Goal: Contribute content: Add original content to the website for others to see

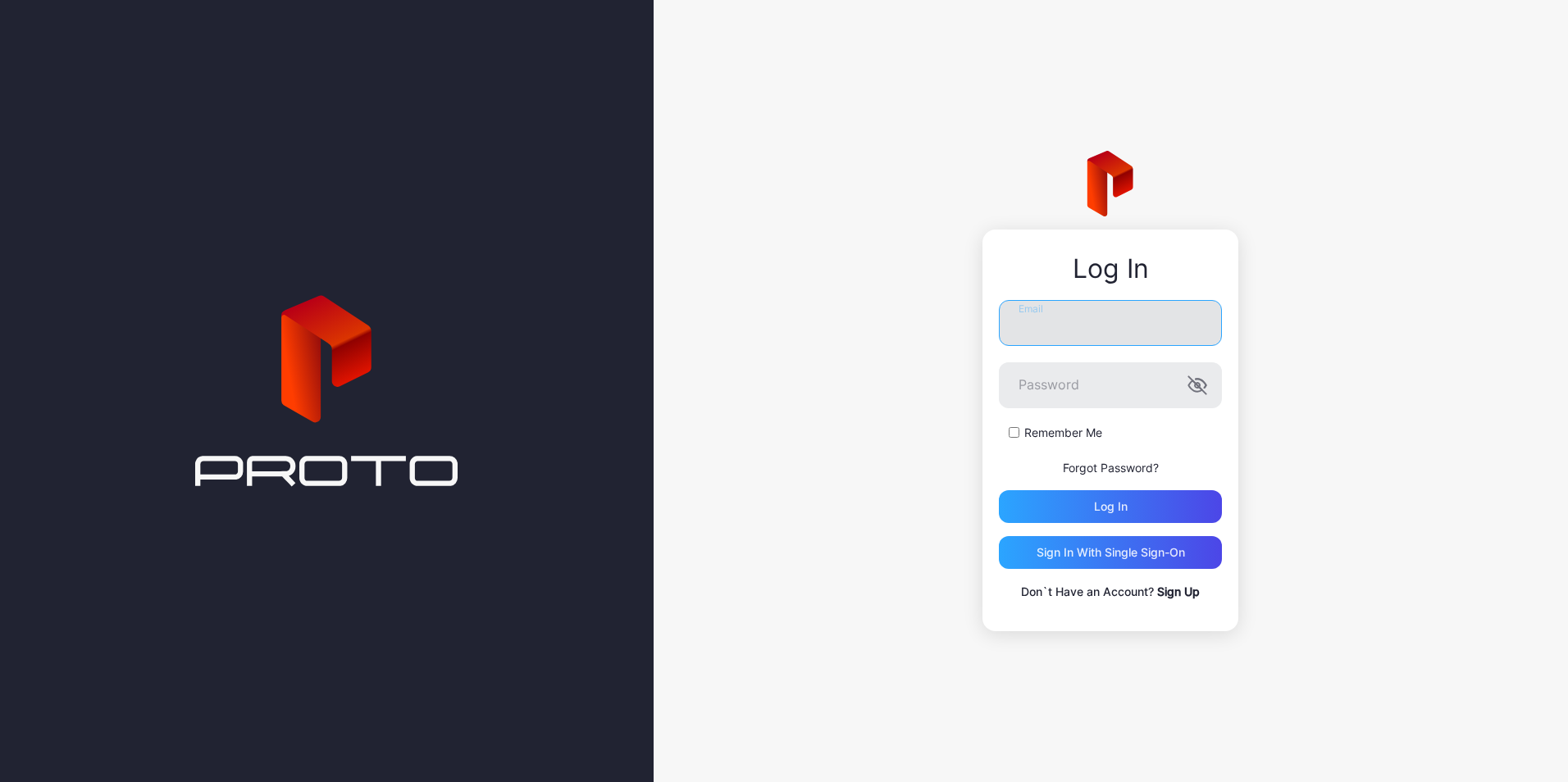
click at [1114, 334] on input "Email" at bounding box center [1111, 323] width 223 height 46
type input "**********"
click at [1027, 425] on label "Remember Me" at bounding box center [1063, 433] width 78 height 16
click at [1052, 508] on div "Log in" at bounding box center [1111, 507] width 223 height 33
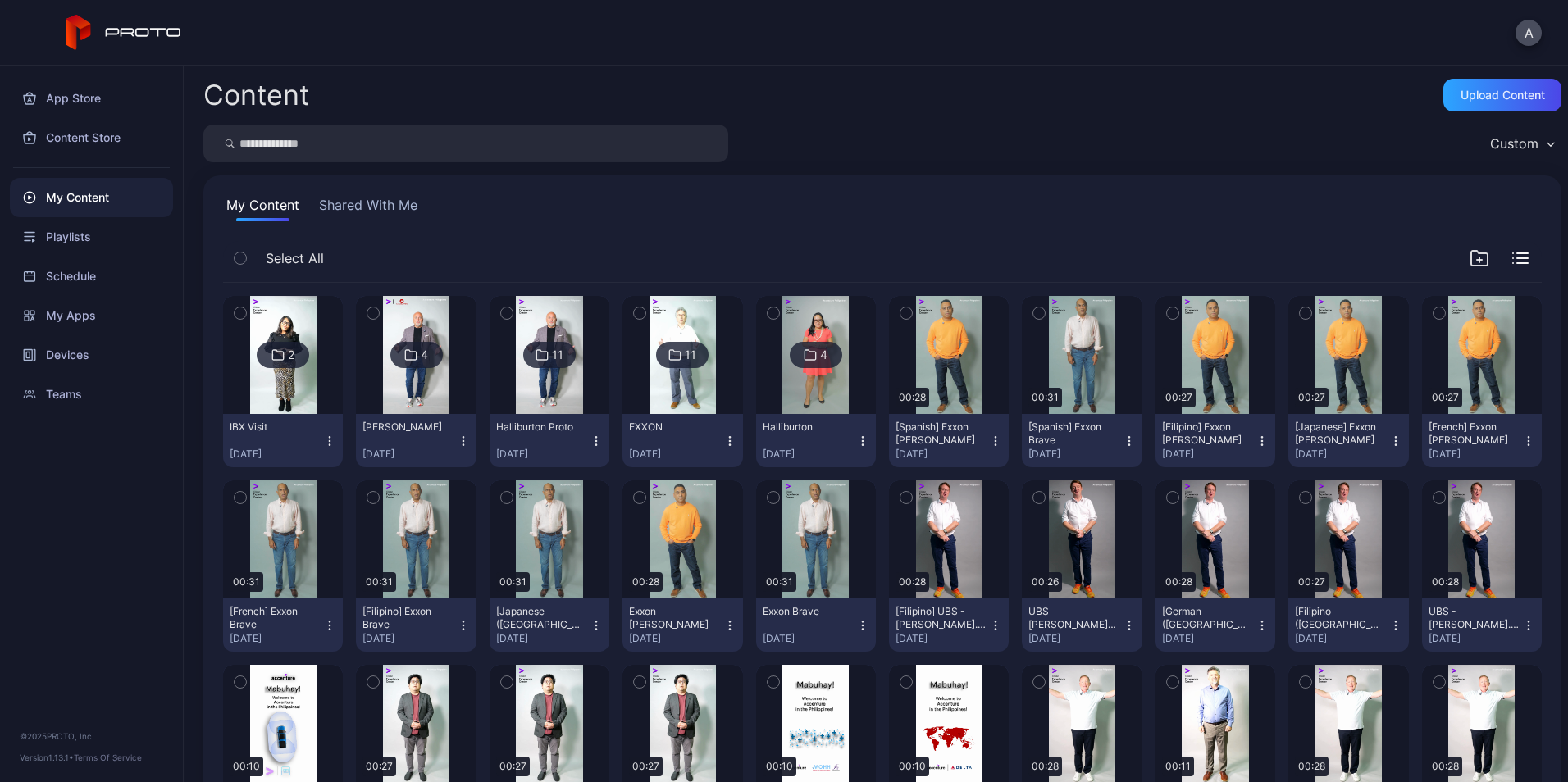
click at [1471, 254] on icon "button" at bounding box center [1479, 258] width 16 height 15
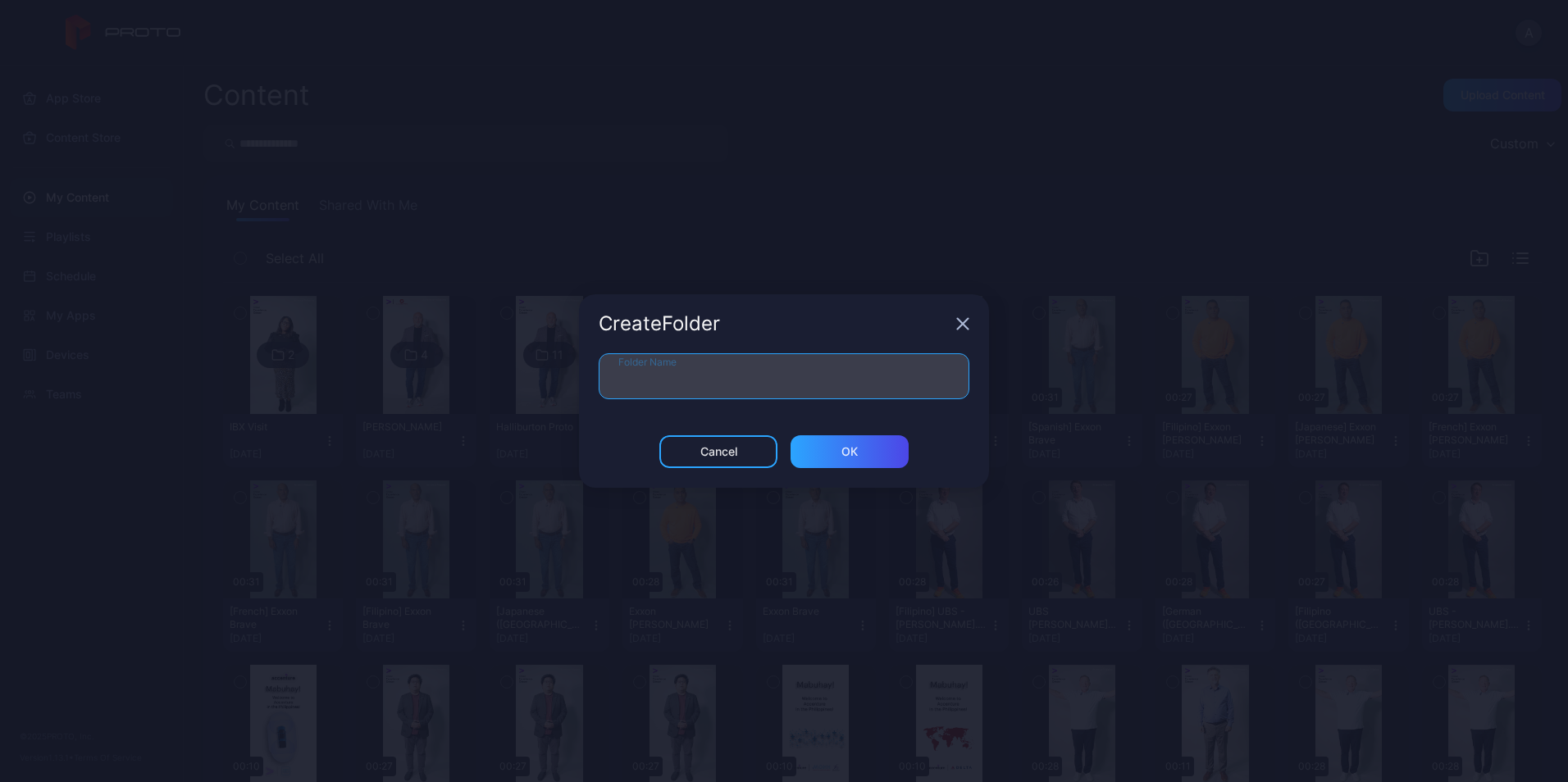
click at [739, 379] on input "Folder Name" at bounding box center [783, 376] width 371 height 46
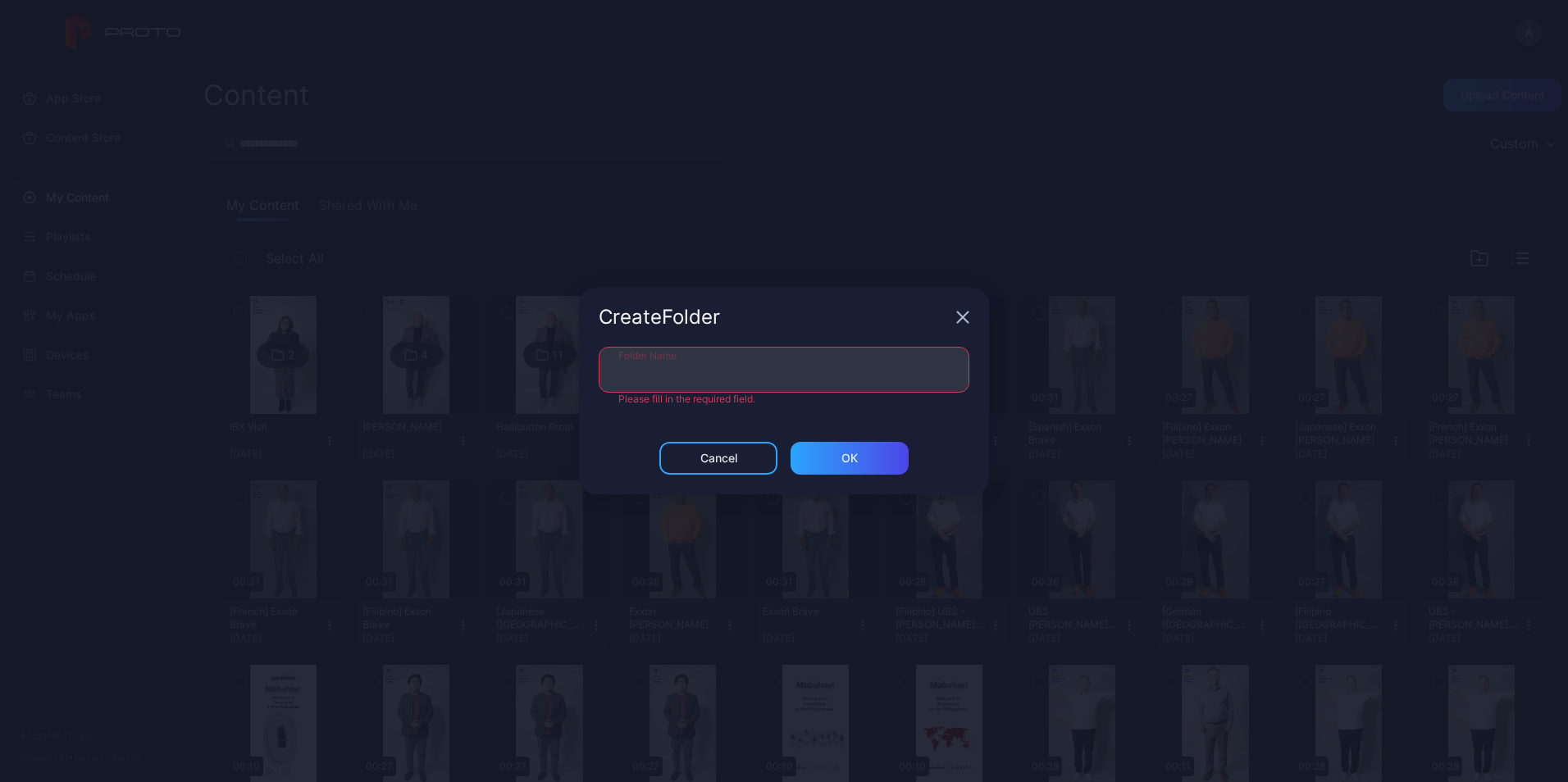
paste input "*******"
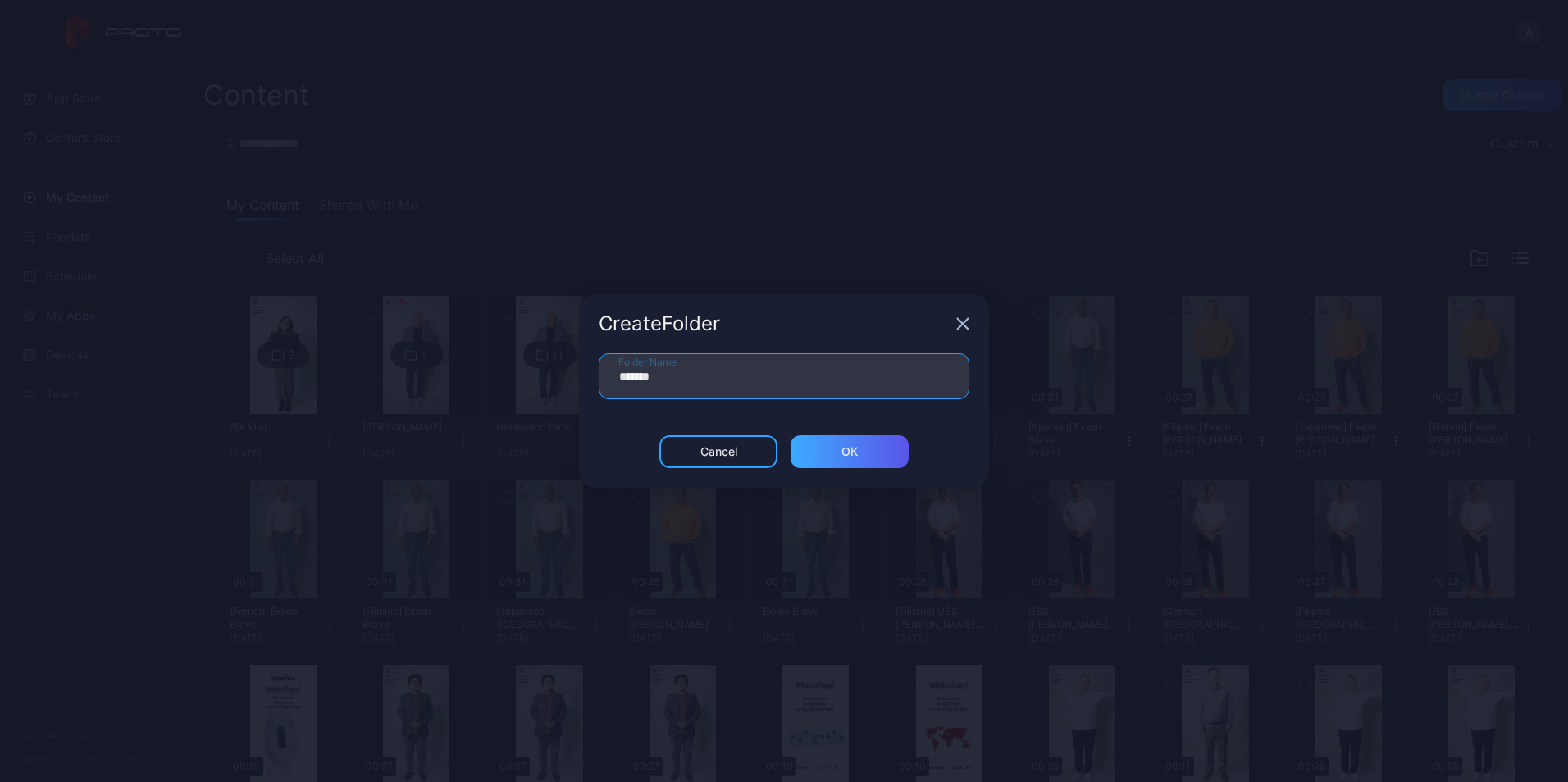
type input "*******"
click at [859, 456] on div "ОК" at bounding box center [849, 452] width 118 height 33
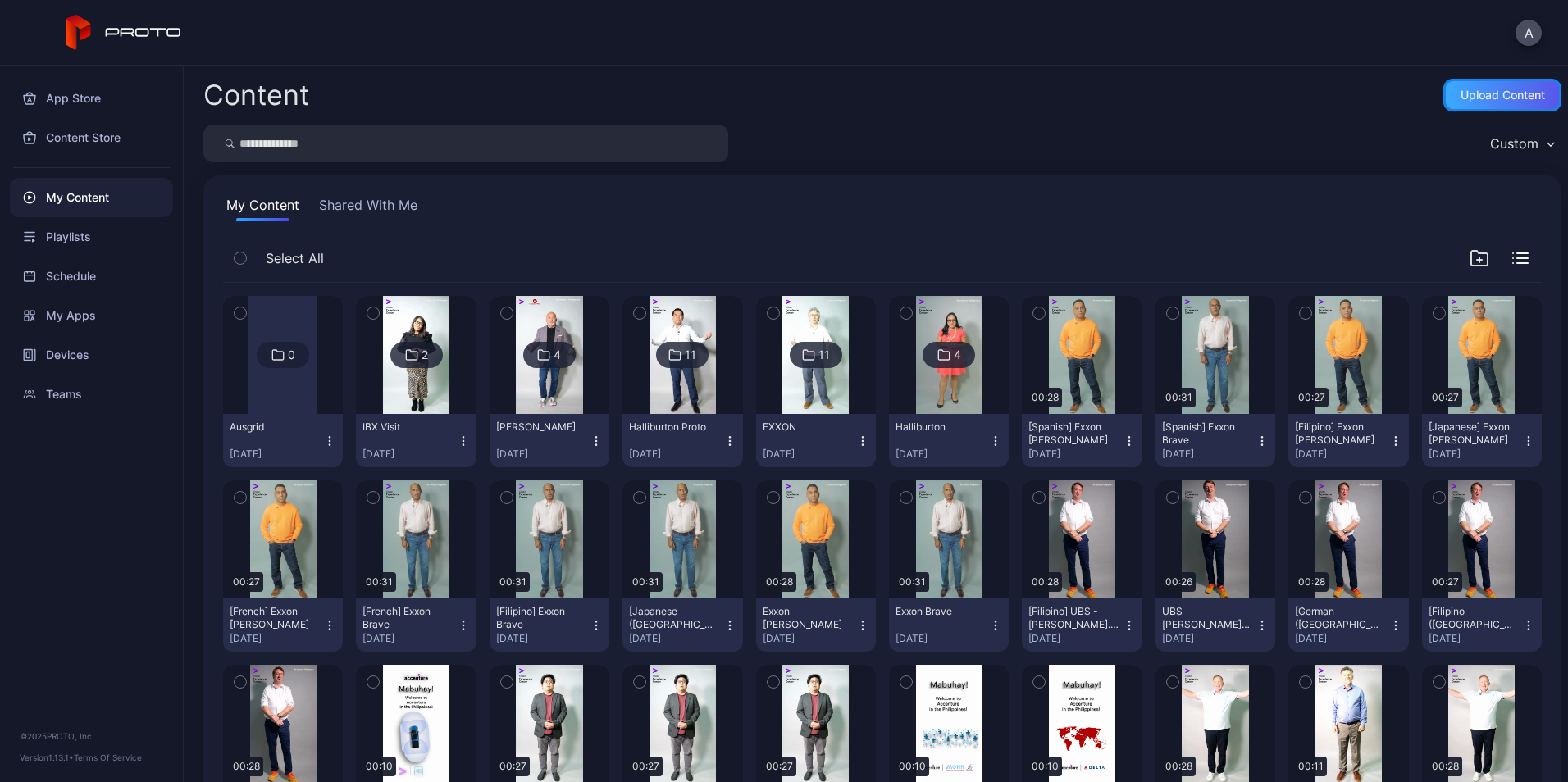
click at [1462, 105] on div "Upload Content" at bounding box center [1502, 95] width 118 height 33
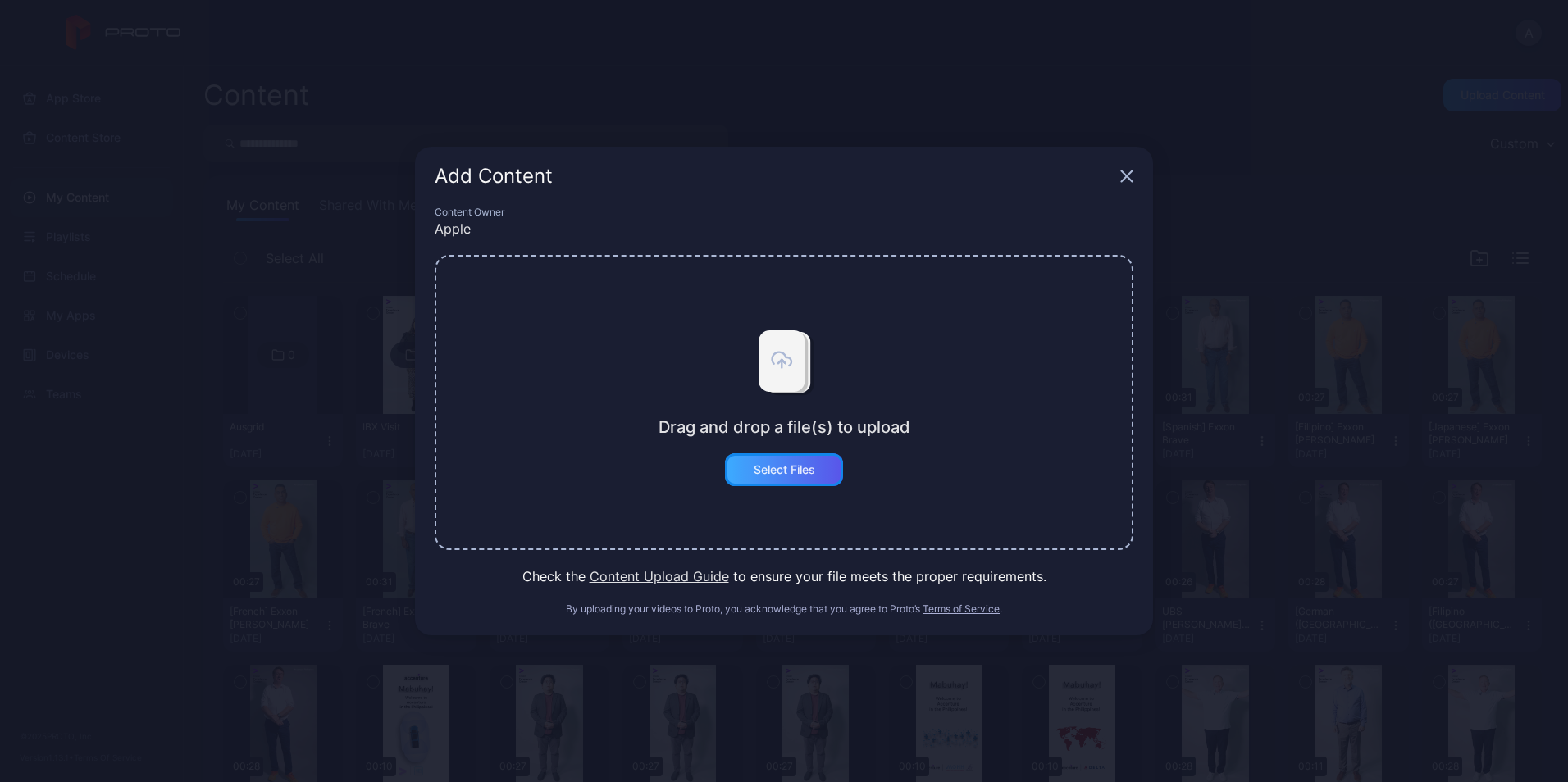
click at [811, 470] on div "Select Files" at bounding box center [784, 470] width 61 height 13
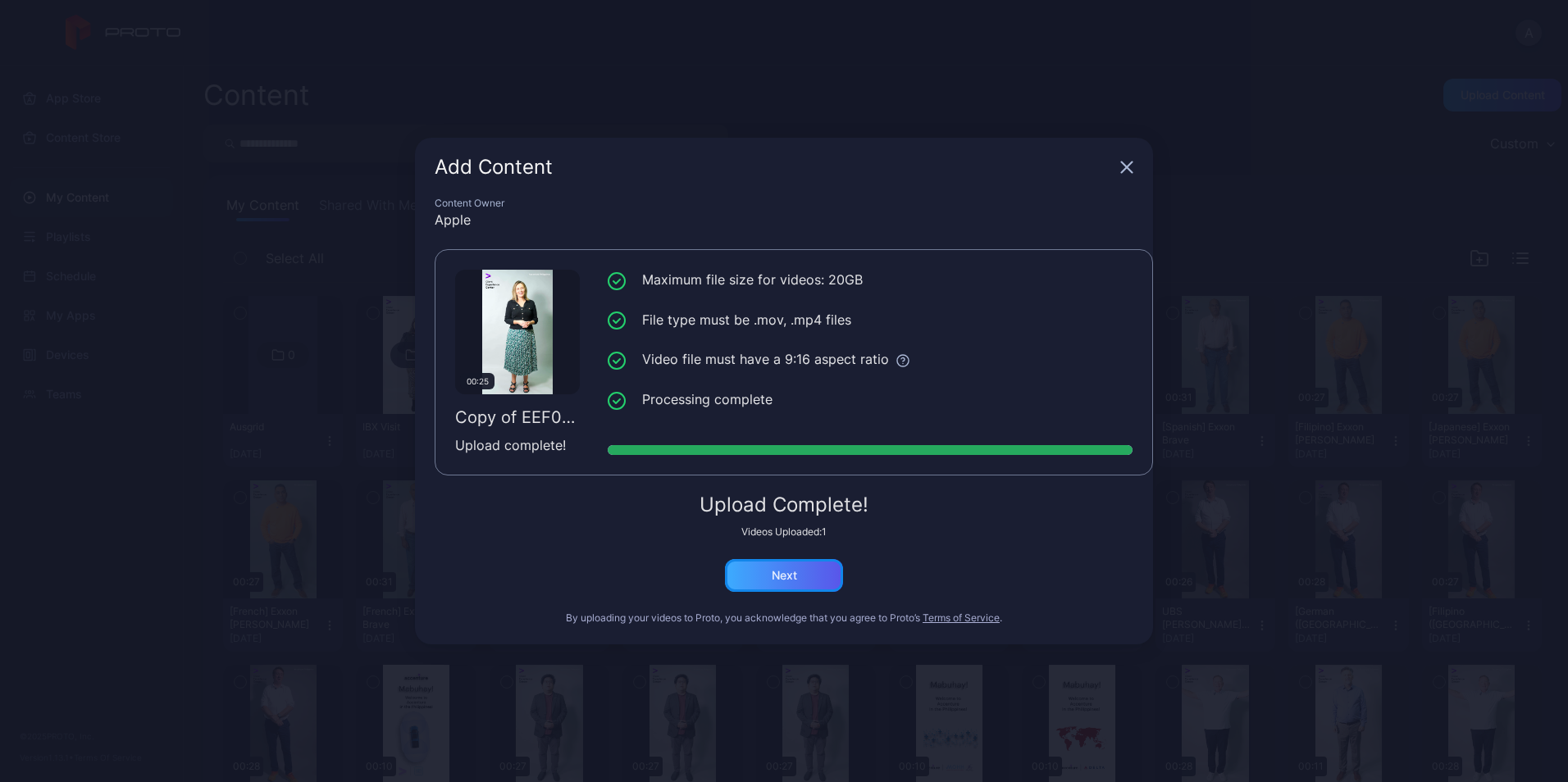
click at [829, 579] on div "Next" at bounding box center [784, 575] width 118 height 33
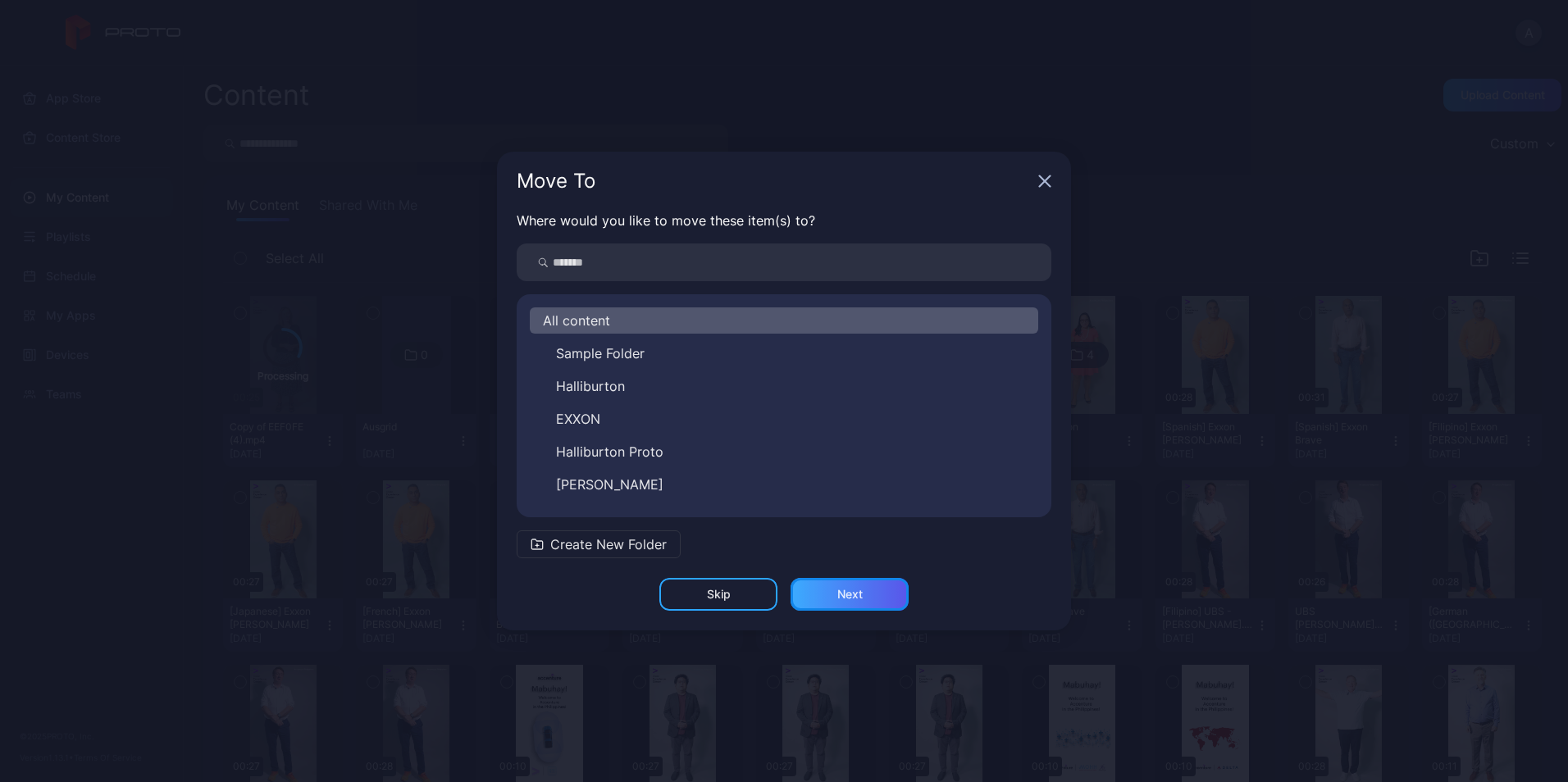
click at [823, 598] on div "Next" at bounding box center [849, 595] width 118 height 33
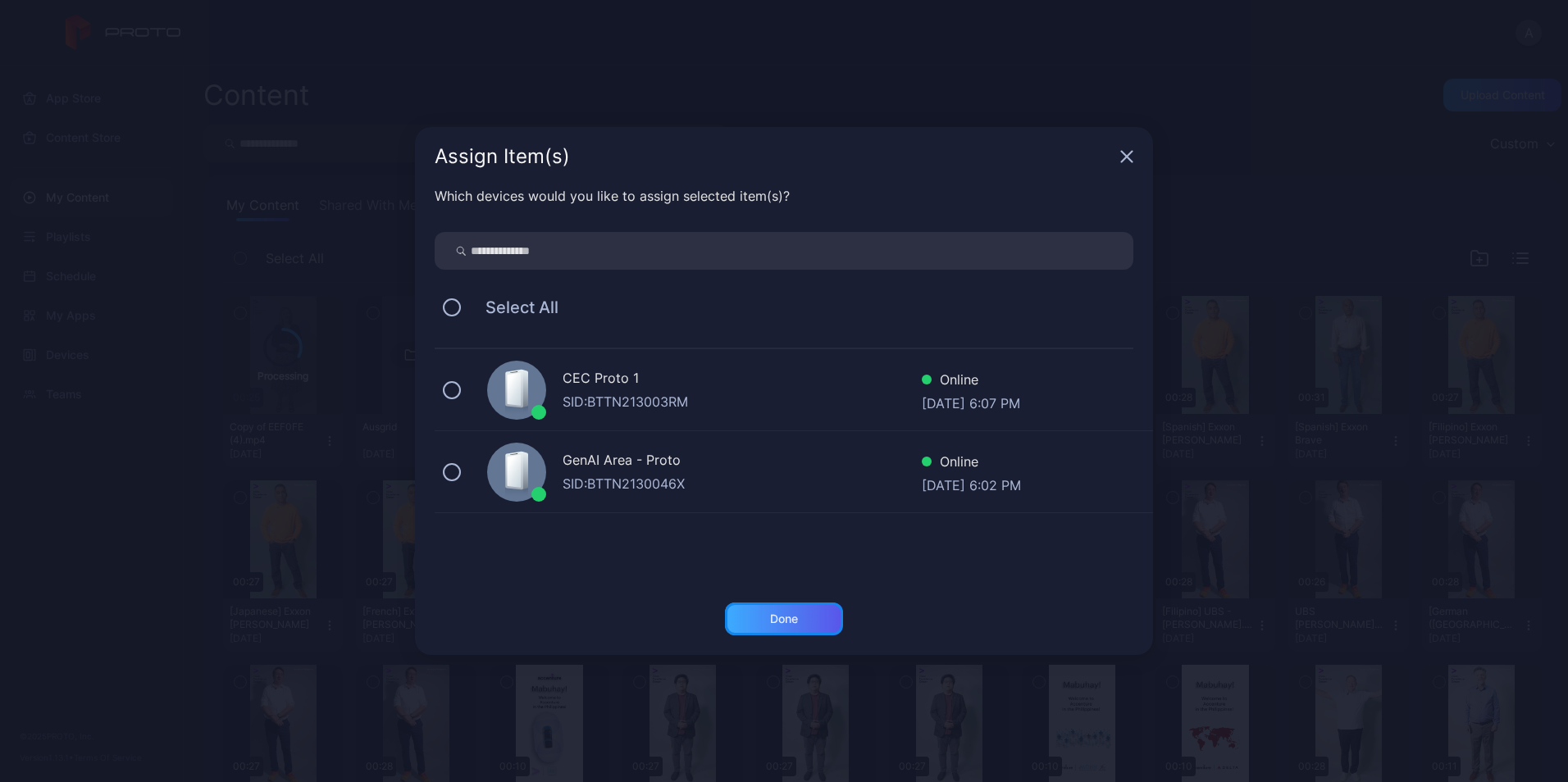
click at [785, 628] on div "Done" at bounding box center [784, 619] width 118 height 33
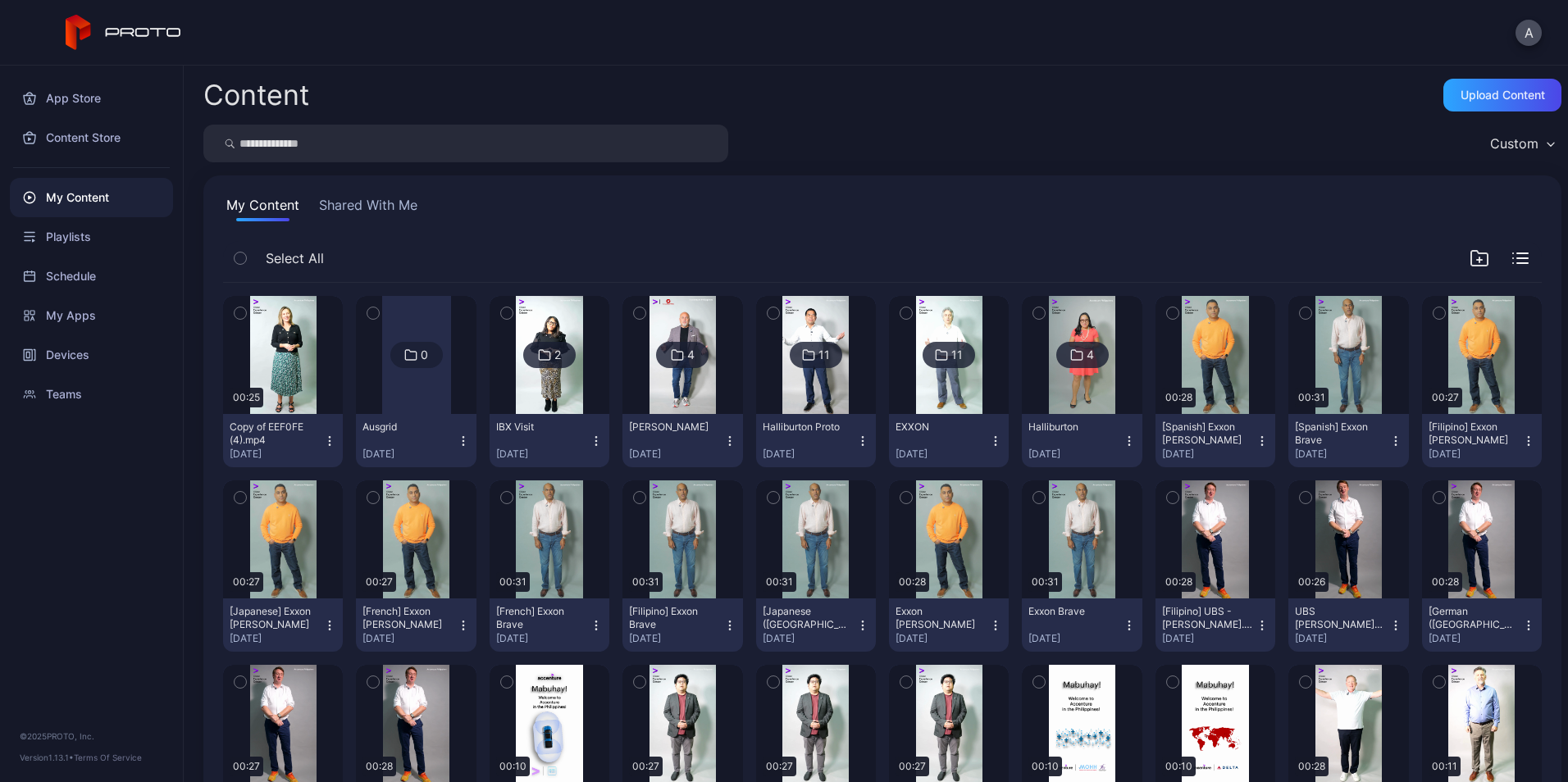
click at [330, 450] on button "Copy of EEF0FE (4).mp4 Oct 7, 2025" at bounding box center [283, 441] width 120 height 53
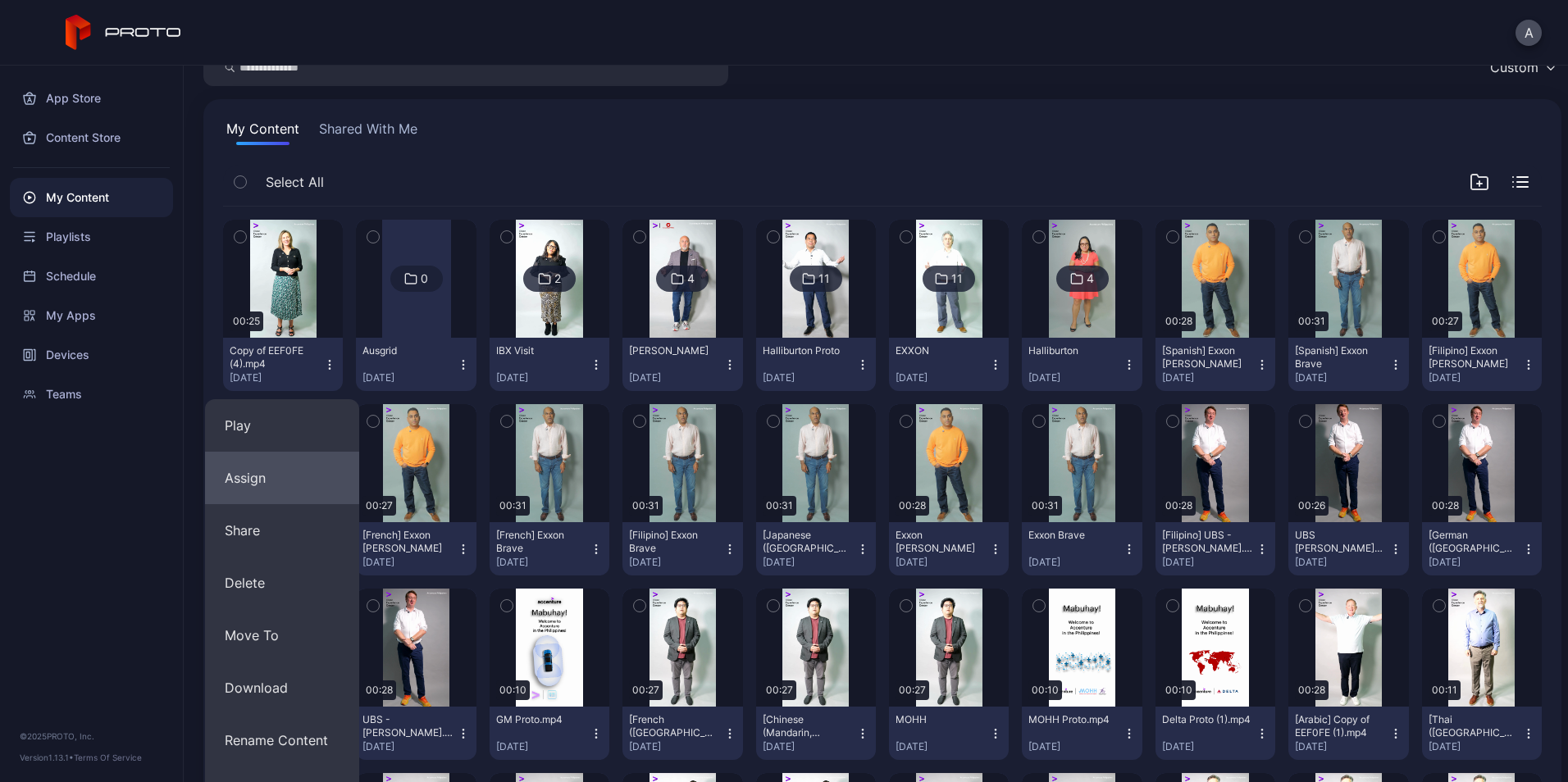
scroll to position [77, 0]
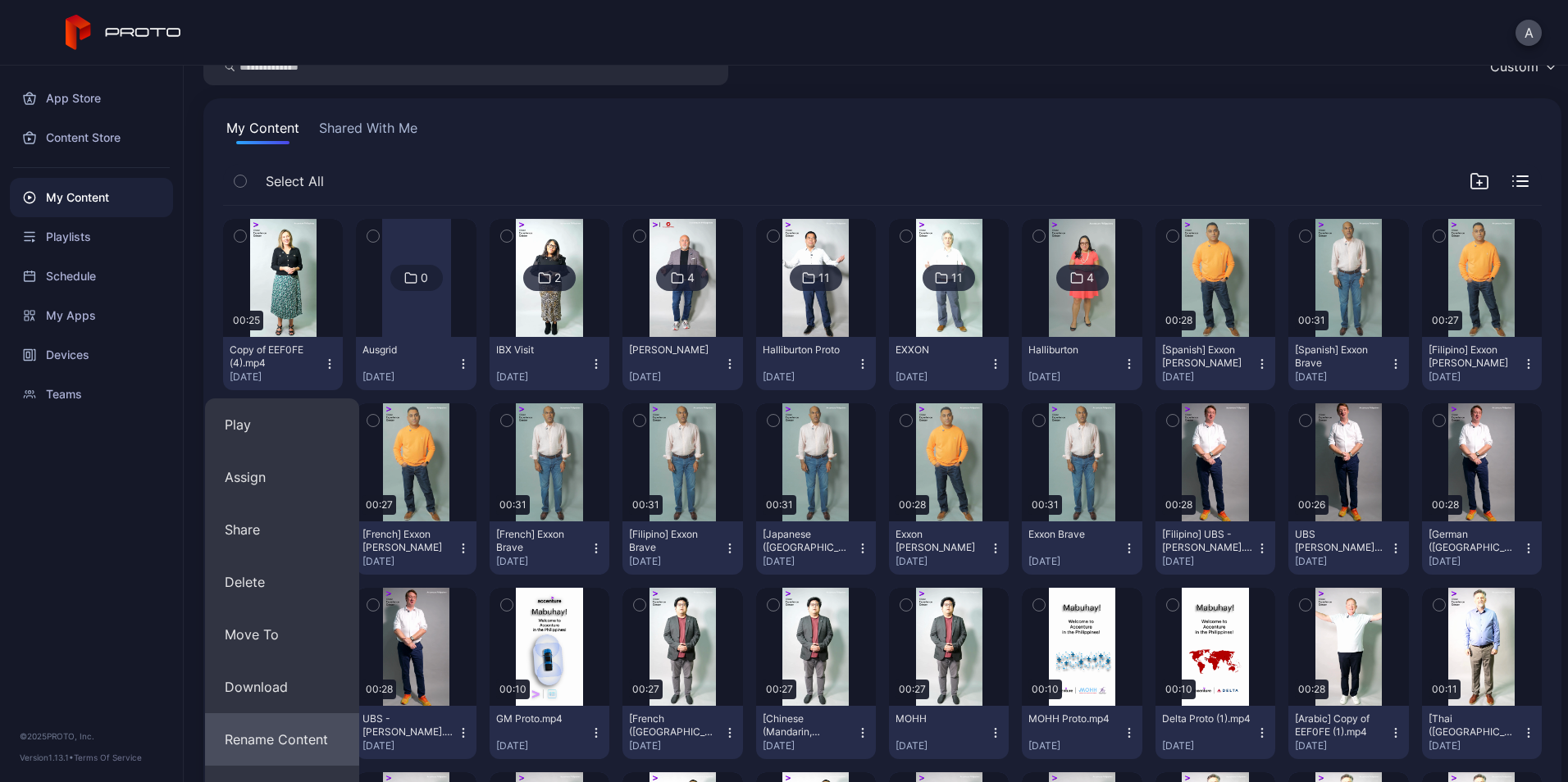
click at [283, 760] on button "Rename Content" at bounding box center [282, 739] width 155 height 52
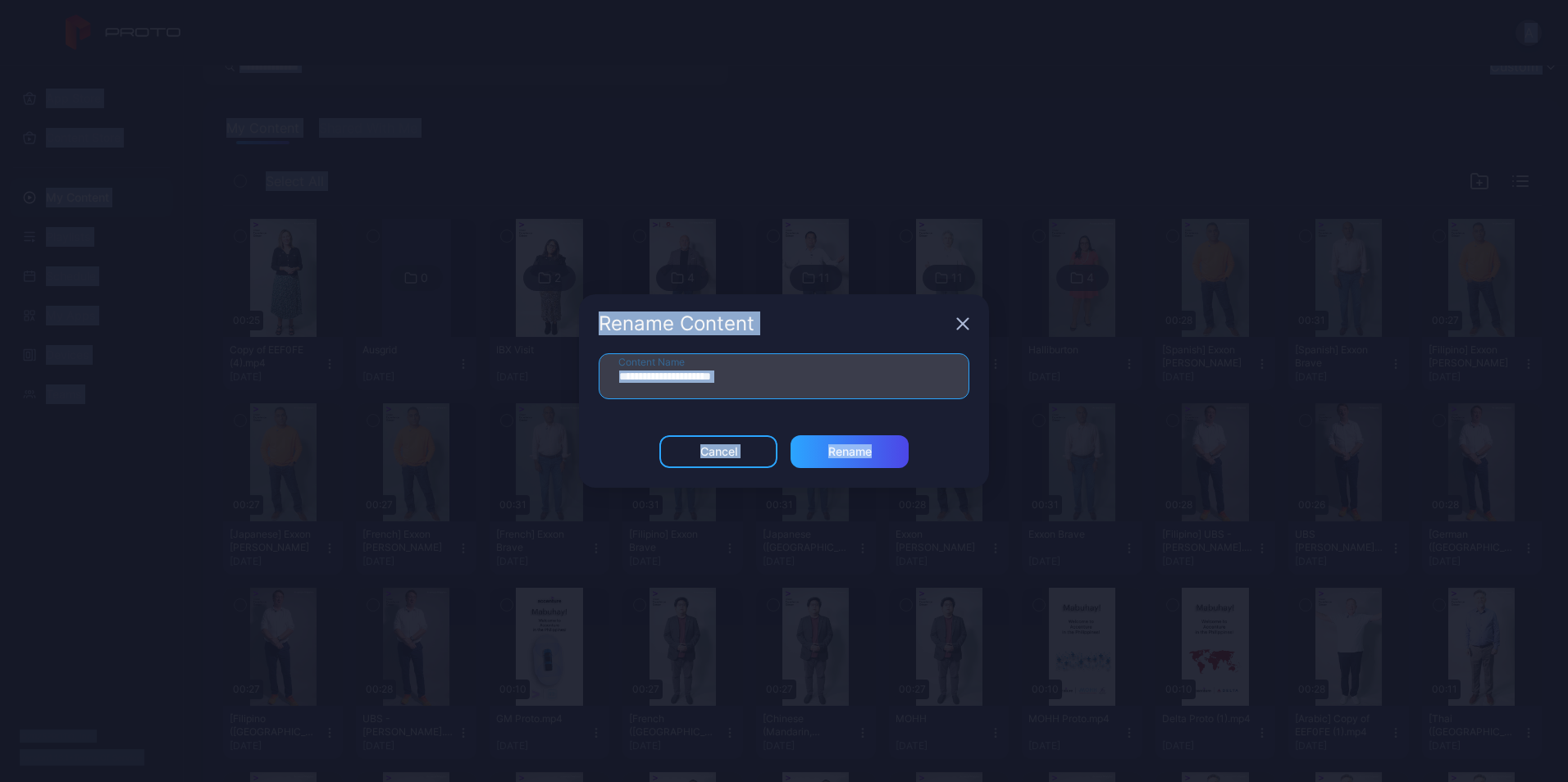
click at [791, 377] on input "**********" at bounding box center [783, 376] width 371 height 46
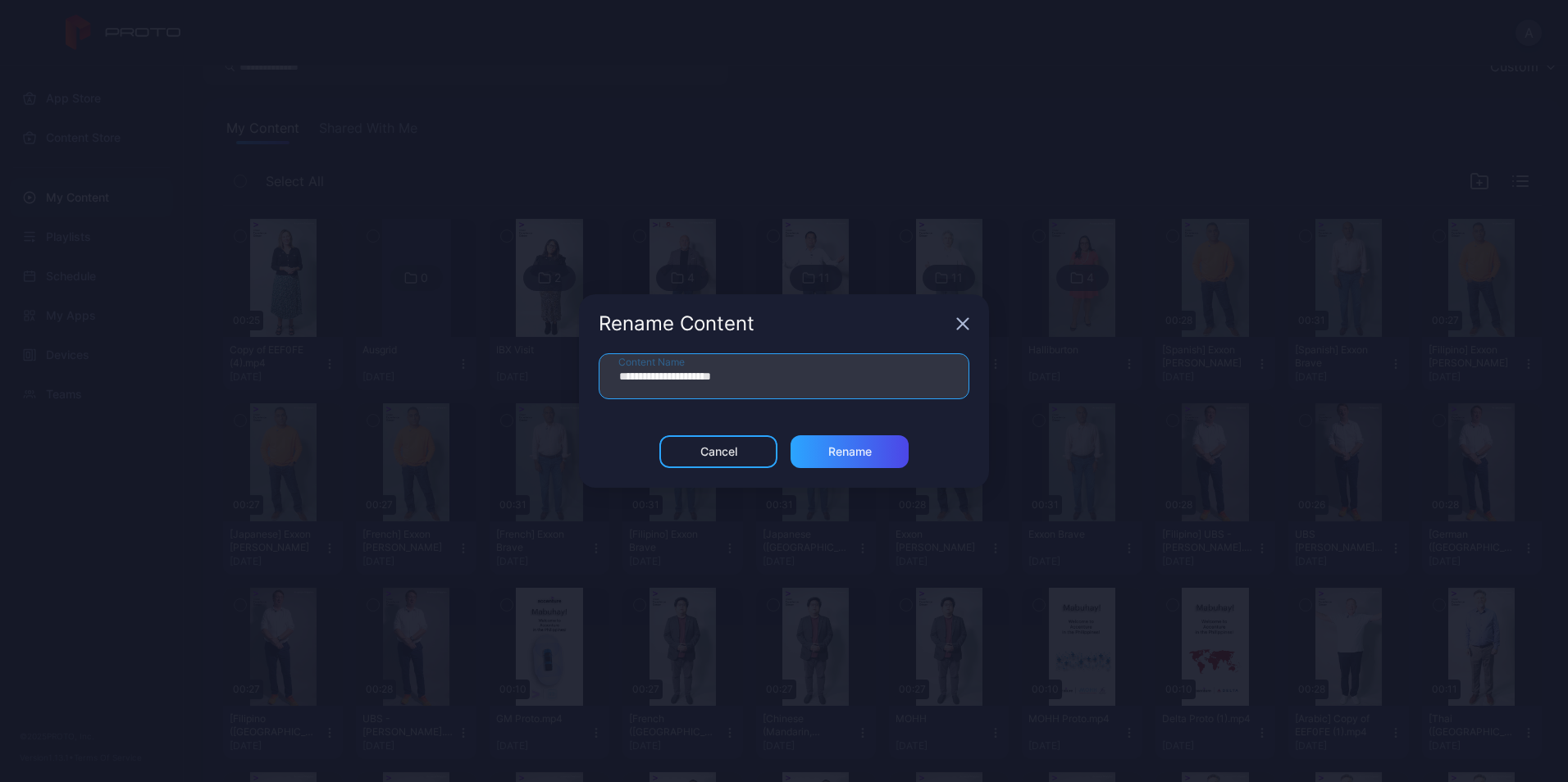
drag, startPoint x: 795, startPoint y: 384, endPoint x: 546, endPoint y: 368, distance: 249.5
click at [546, 368] on div "**********" at bounding box center [784, 391] width 1568 height 782
paste input "text"
type input "**********"
click at [881, 464] on div "Rename" at bounding box center [849, 452] width 118 height 33
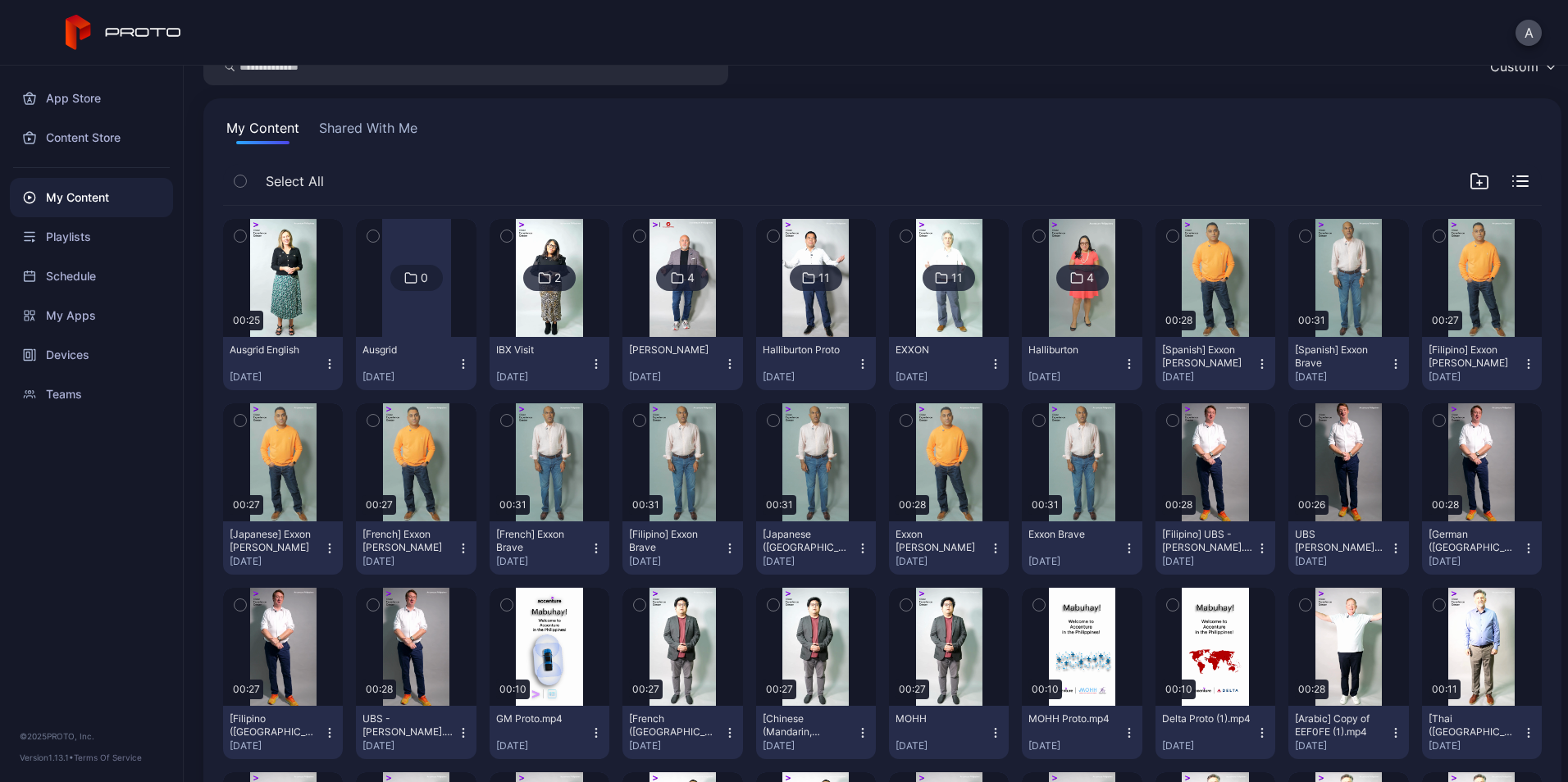
click at [323, 363] on icon "button" at bounding box center [329, 364] width 13 height 13
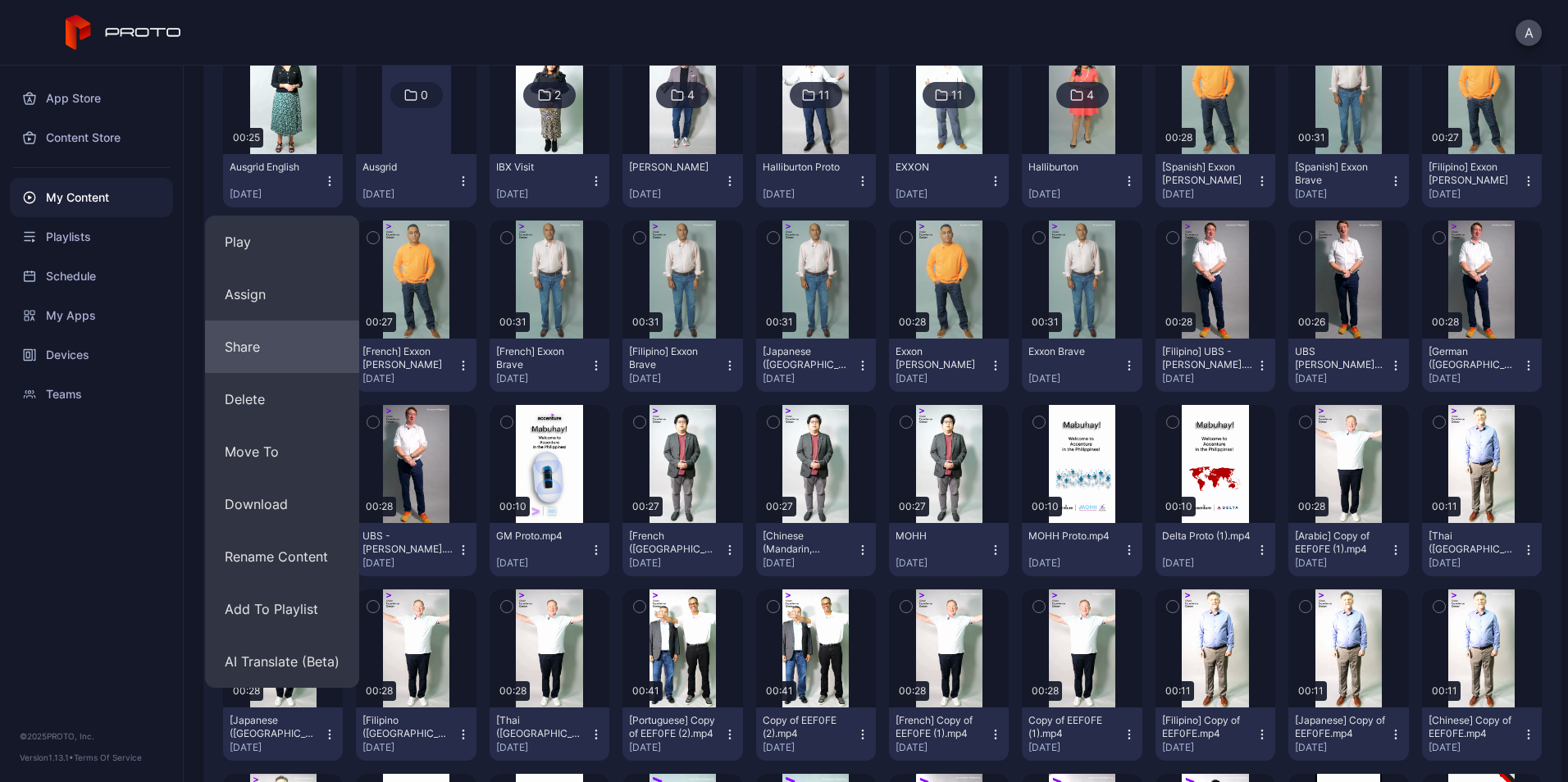
scroll to position [262, 0]
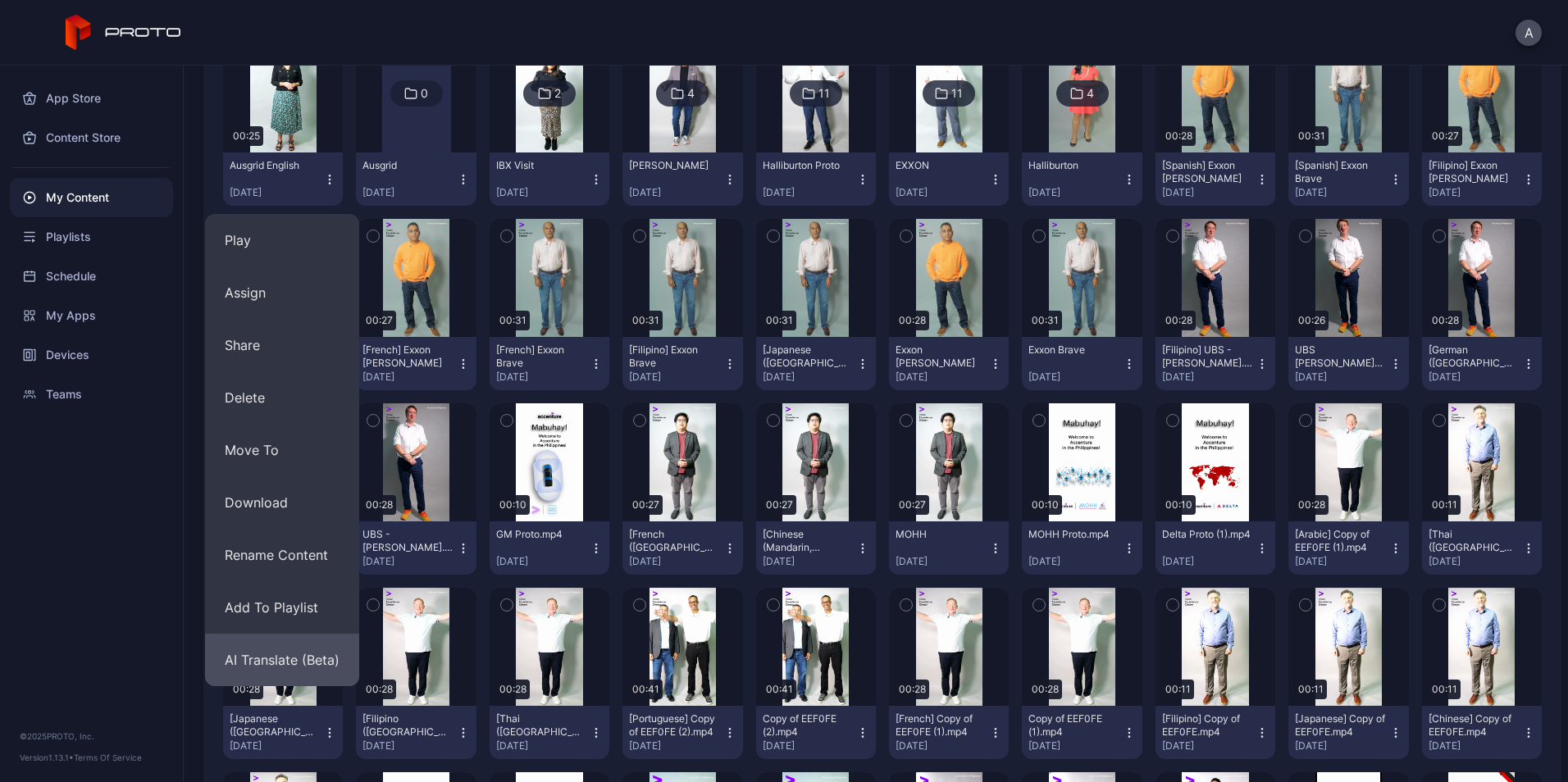
click at [325, 665] on button "AI Translate (Beta)" at bounding box center [282, 659] width 155 height 52
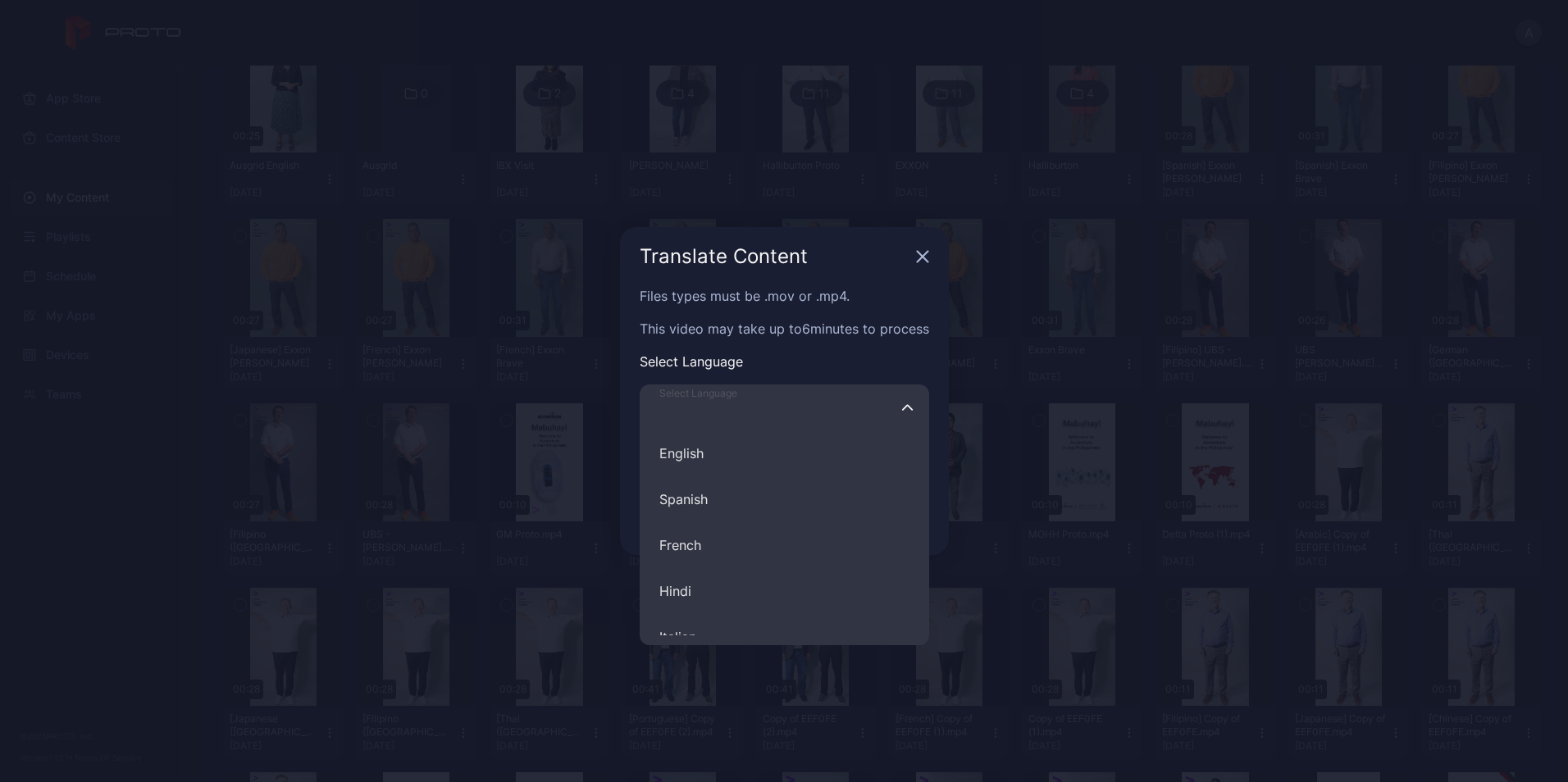
click at [764, 390] on input "Select Language English Spanish French Hindi Italian German Polish Portuguese C…" at bounding box center [784, 407] width 289 height 46
click at [710, 523] on button "[DEMOGRAPHIC_DATA]" at bounding box center [784, 516] width 289 height 46
type input "******"
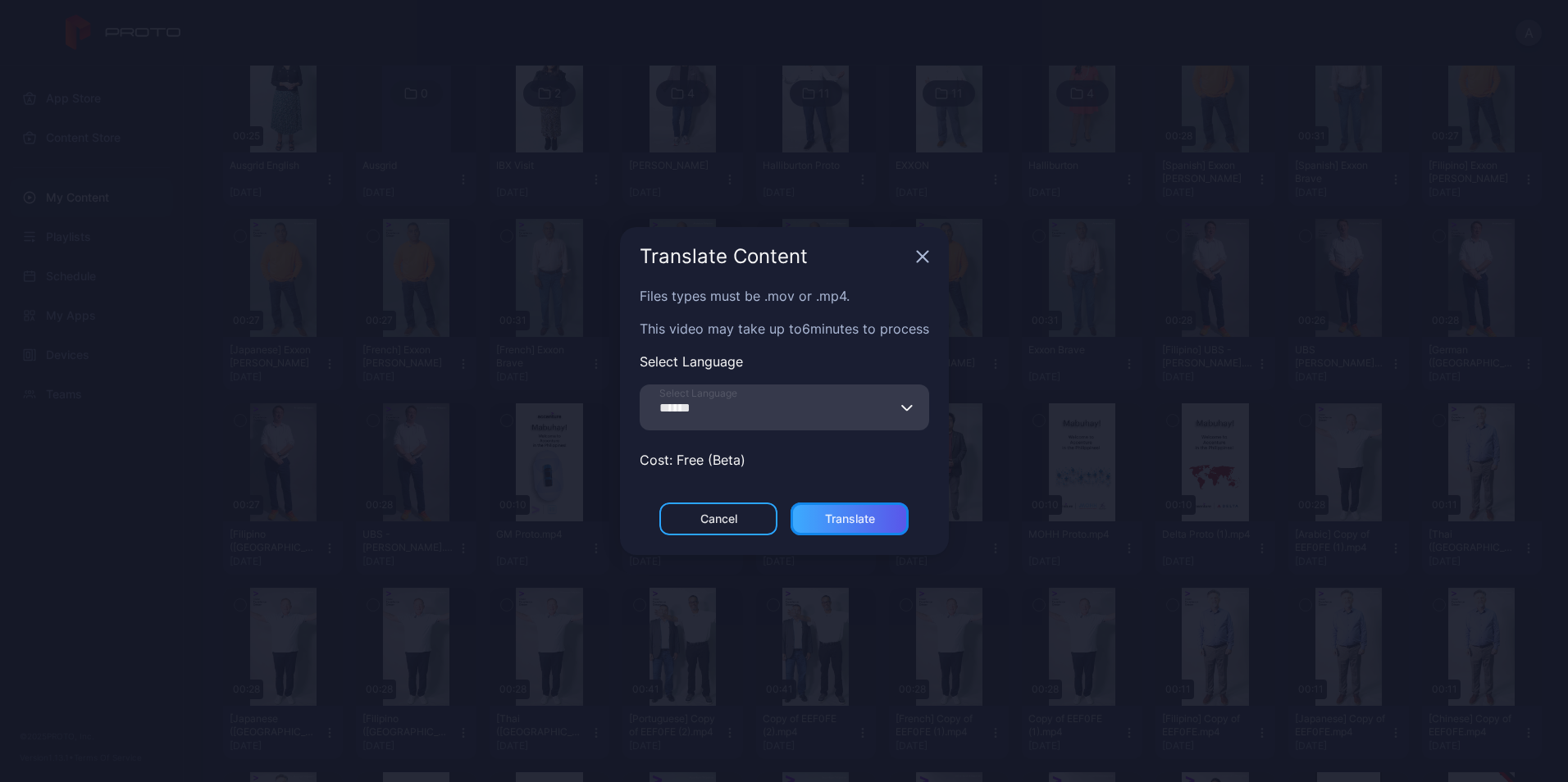
click at [852, 520] on div "Translate" at bounding box center [850, 519] width 50 height 13
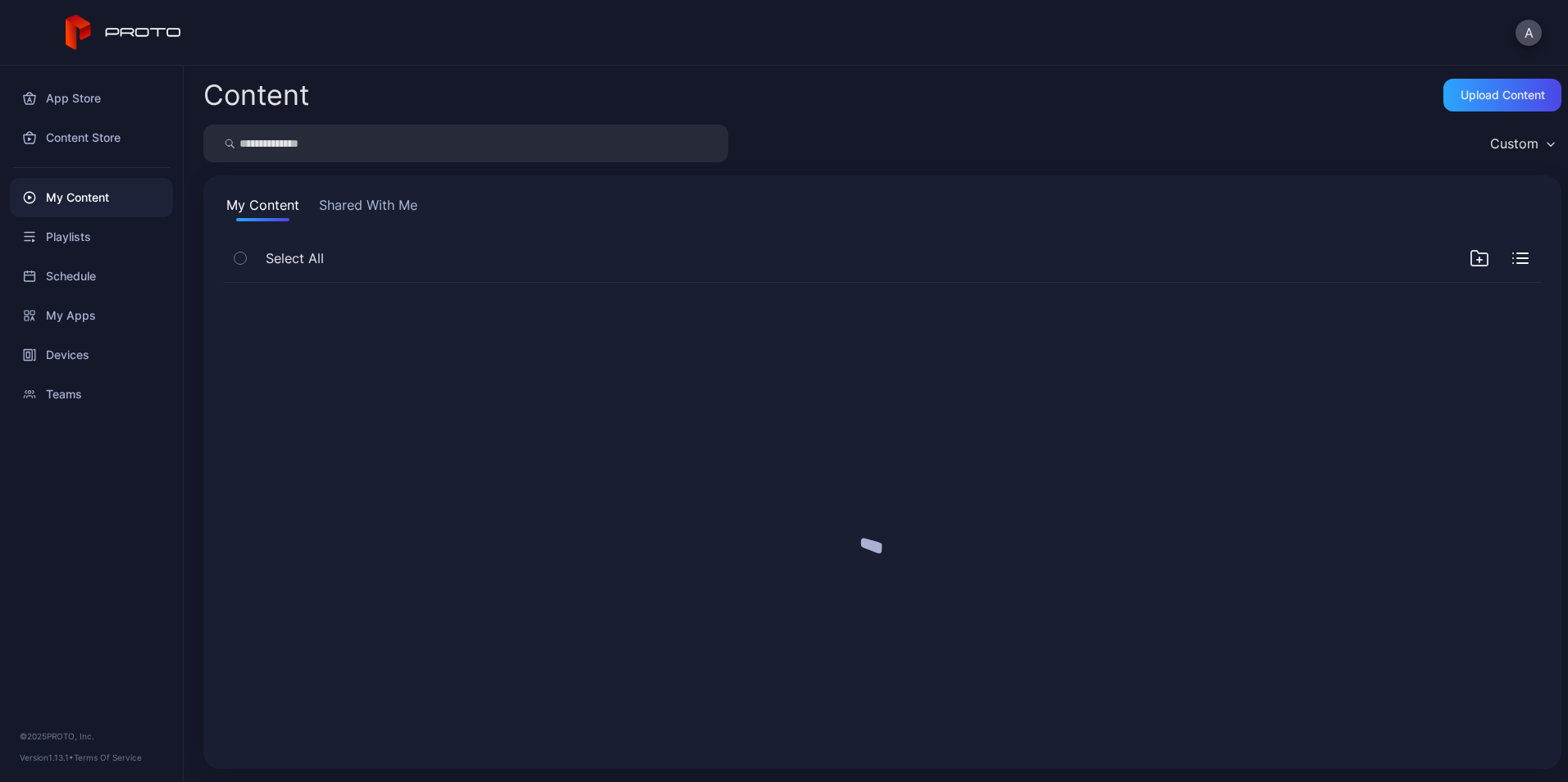
scroll to position [0, 0]
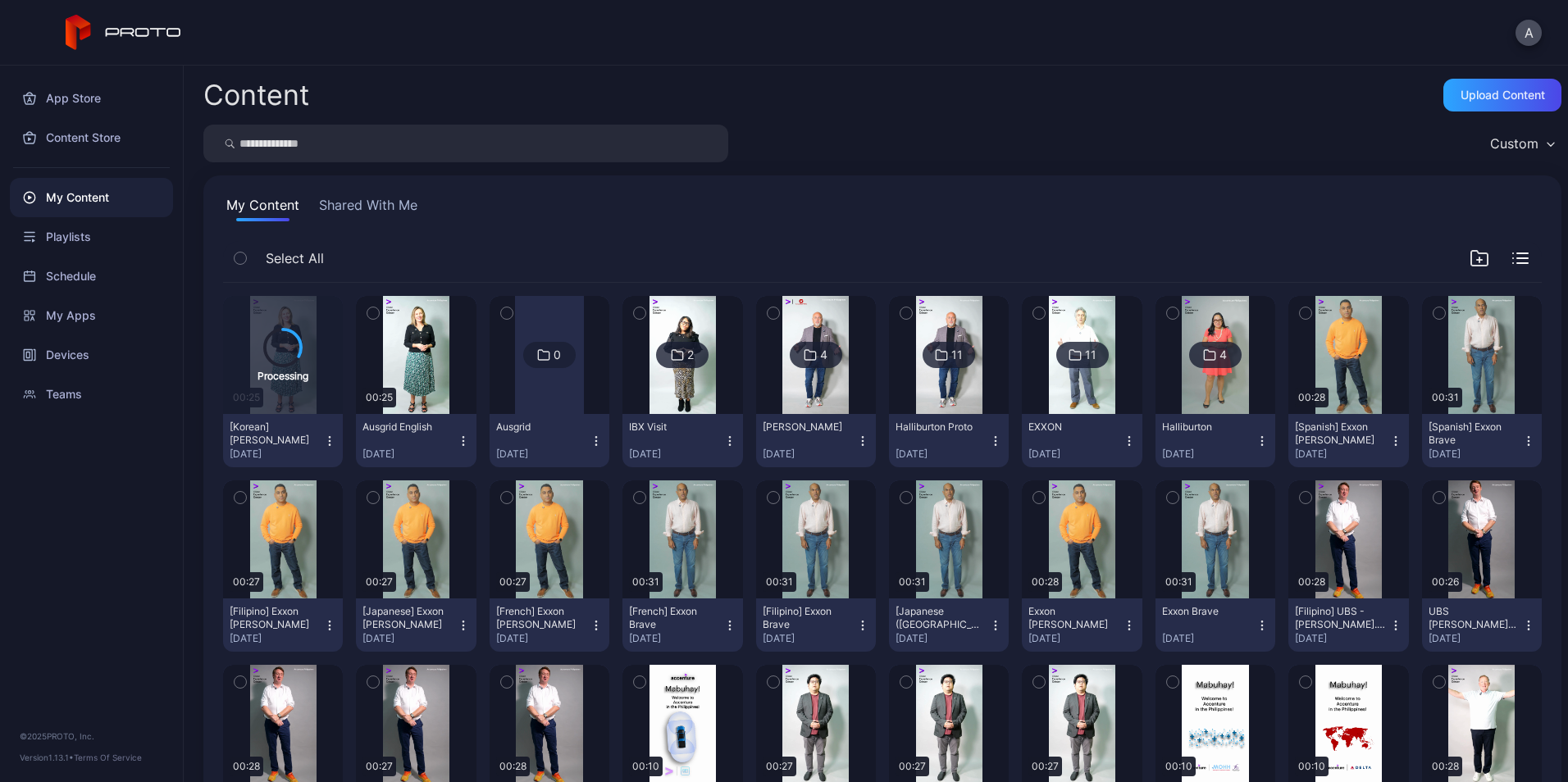
click at [456, 446] on icon "button" at bounding box center [463, 441] width 13 height 13
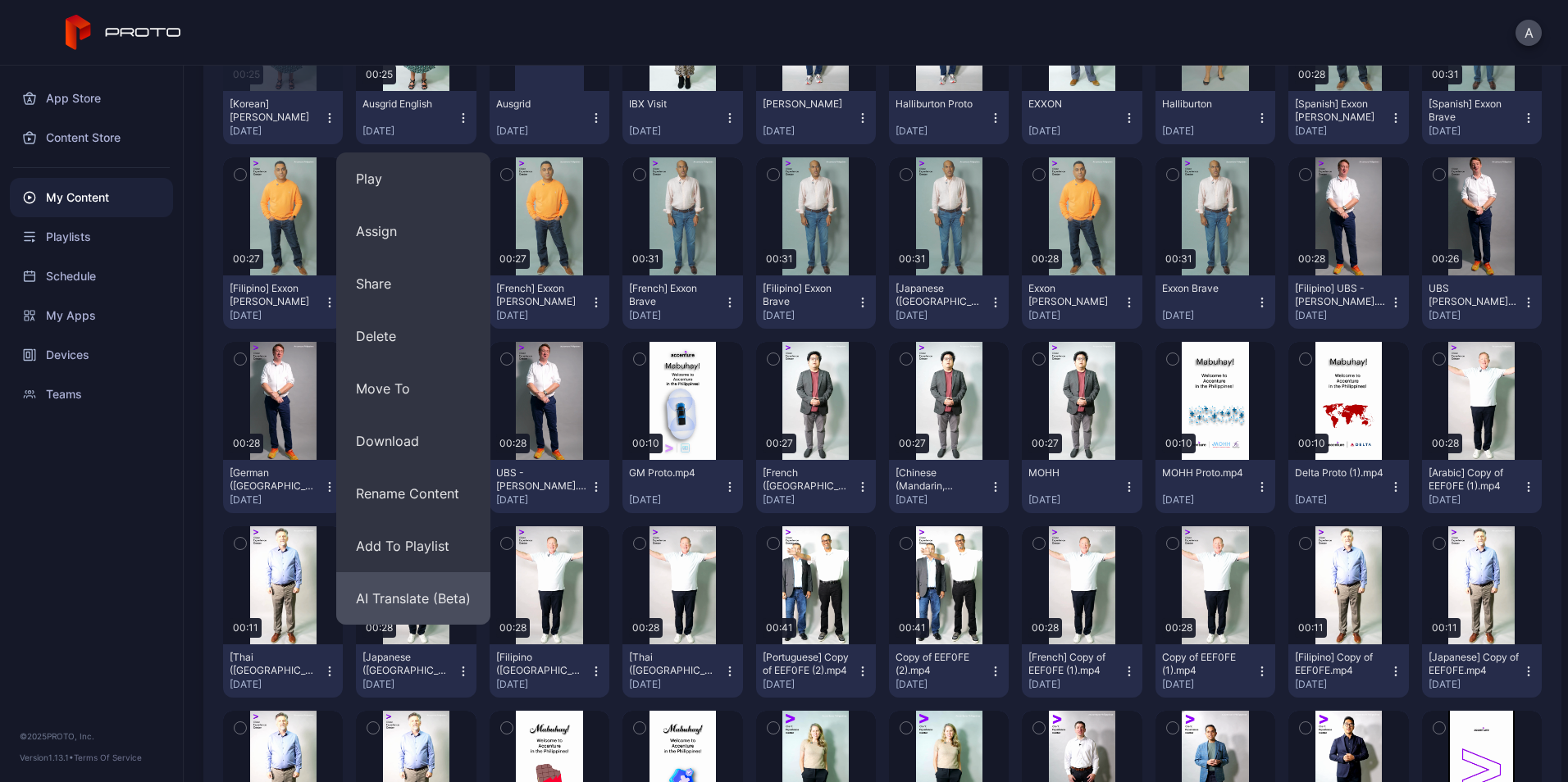
scroll to position [324, 0]
click at [413, 600] on button "AI Translate (Beta)" at bounding box center [413, 597] width 155 height 52
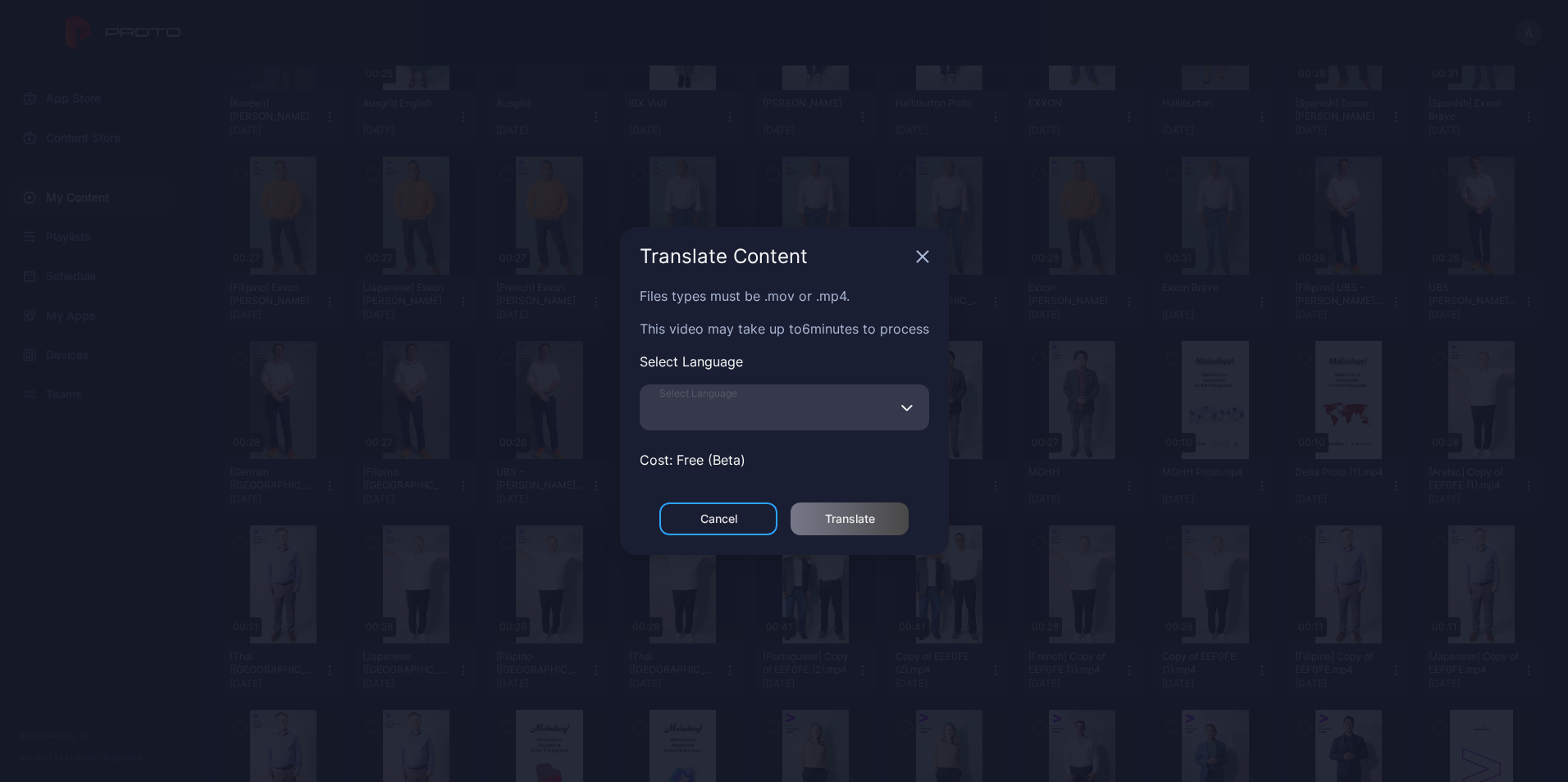
click at [774, 408] on input "Select Language" at bounding box center [784, 407] width 289 height 46
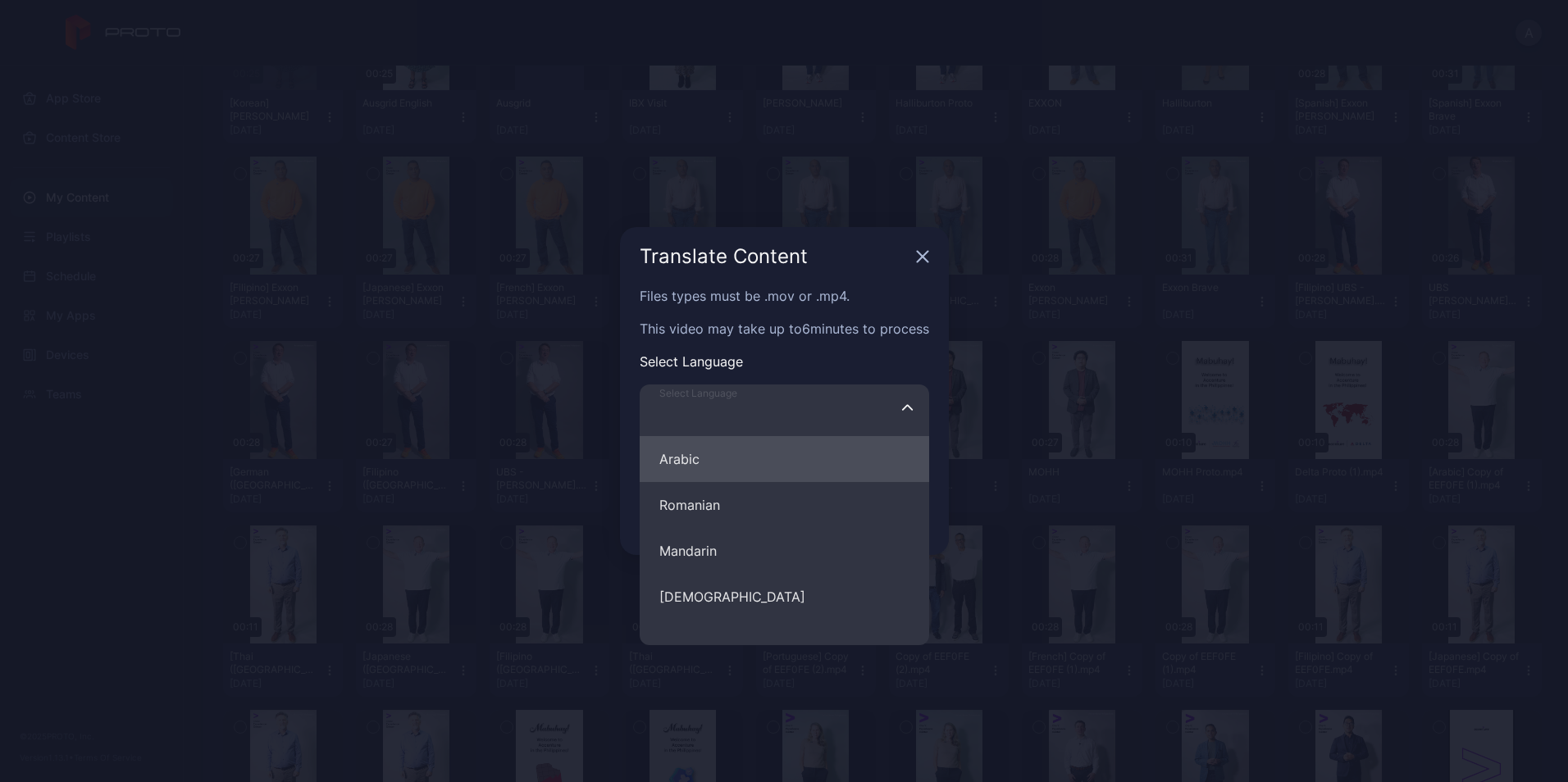
scroll to position [638, 0]
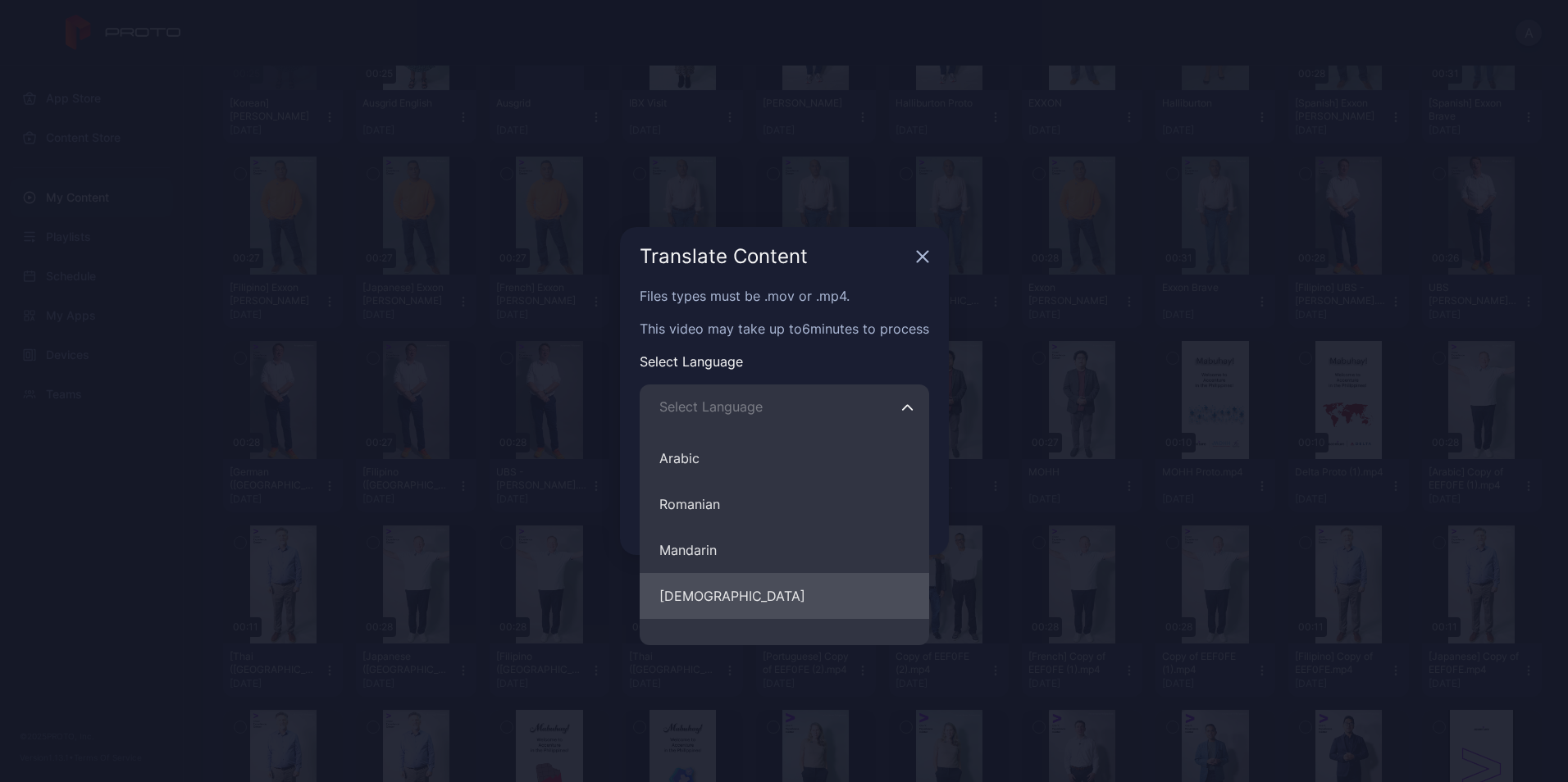
click at [717, 589] on button "[DEMOGRAPHIC_DATA]" at bounding box center [784, 596] width 289 height 46
type input "********"
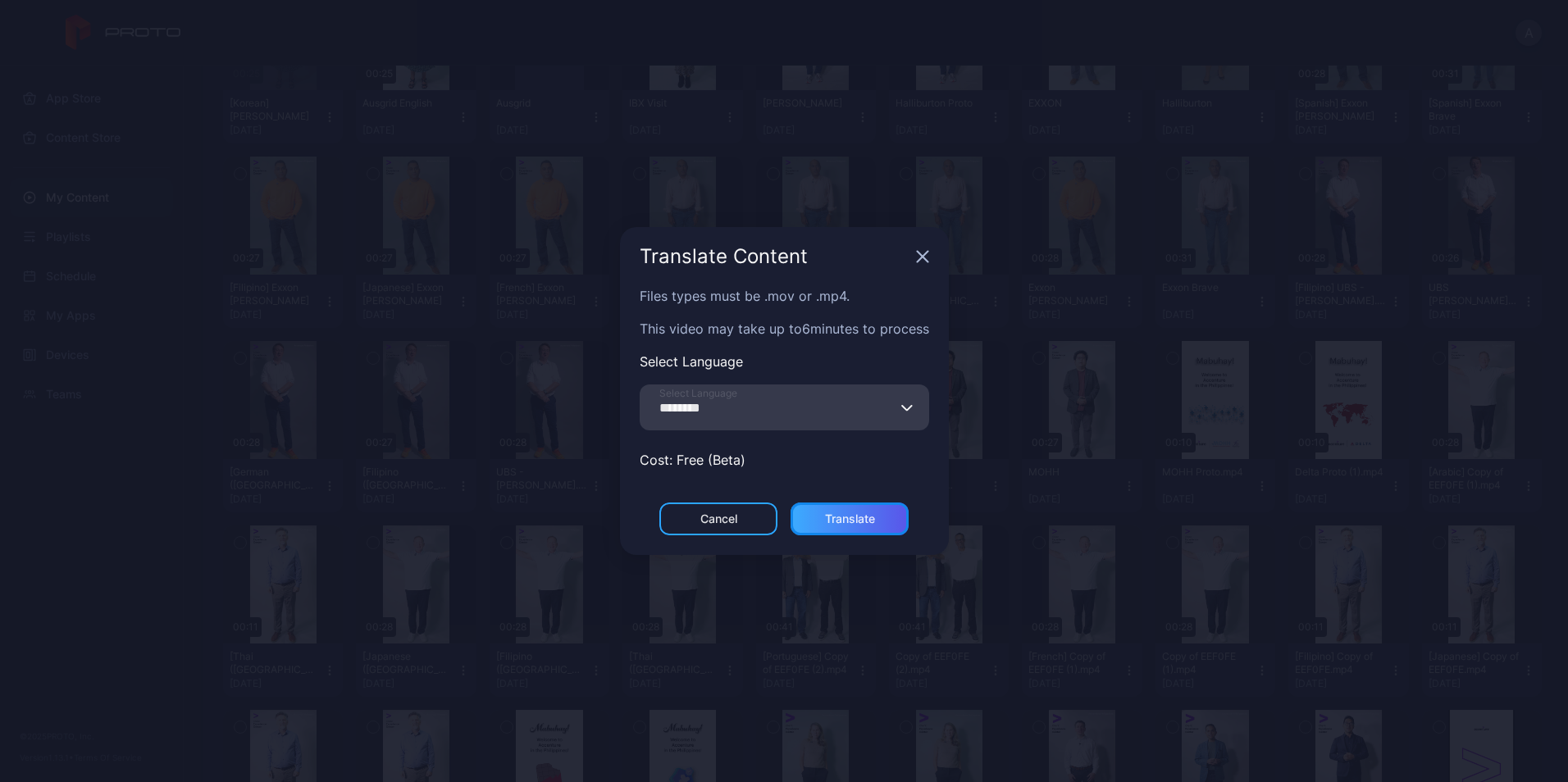
click at [877, 511] on div "Translate" at bounding box center [849, 520] width 118 height 33
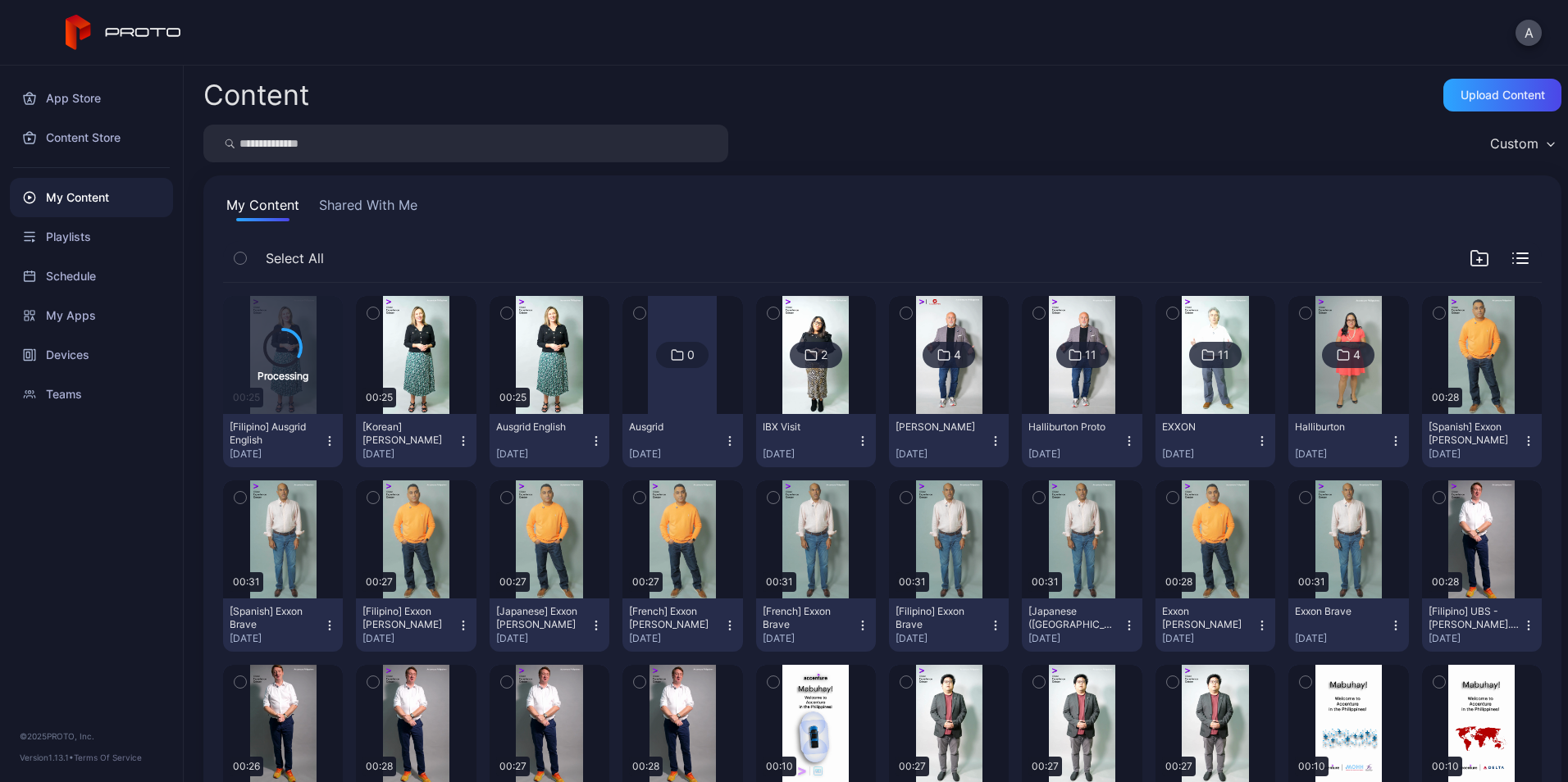
click at [503, 321] on icon "button" at bounding box center [507, 314] width 12 height 18
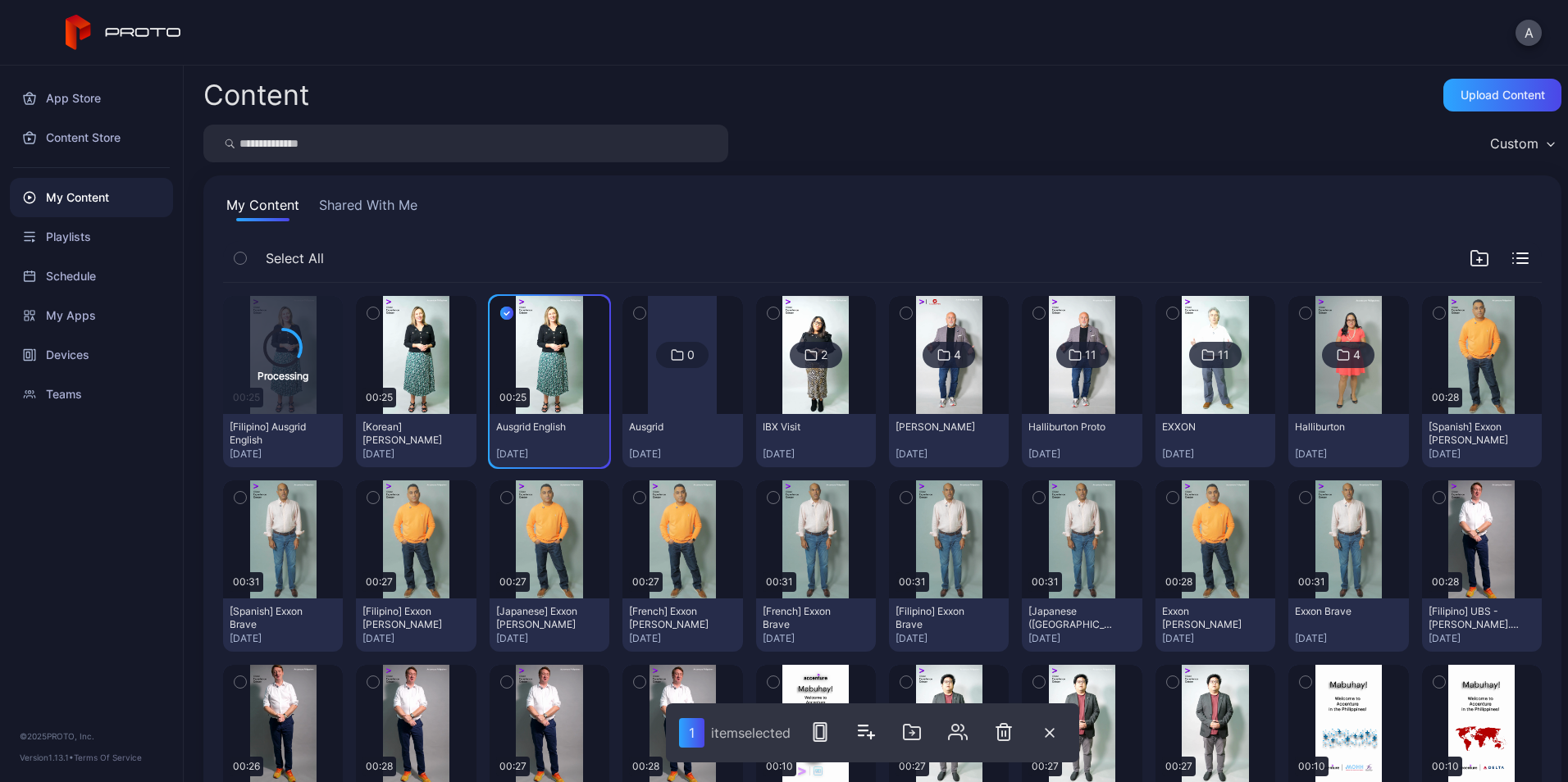
click at [372, 309] on icon "button" at bounding box center [373, 314] width 12 height 18
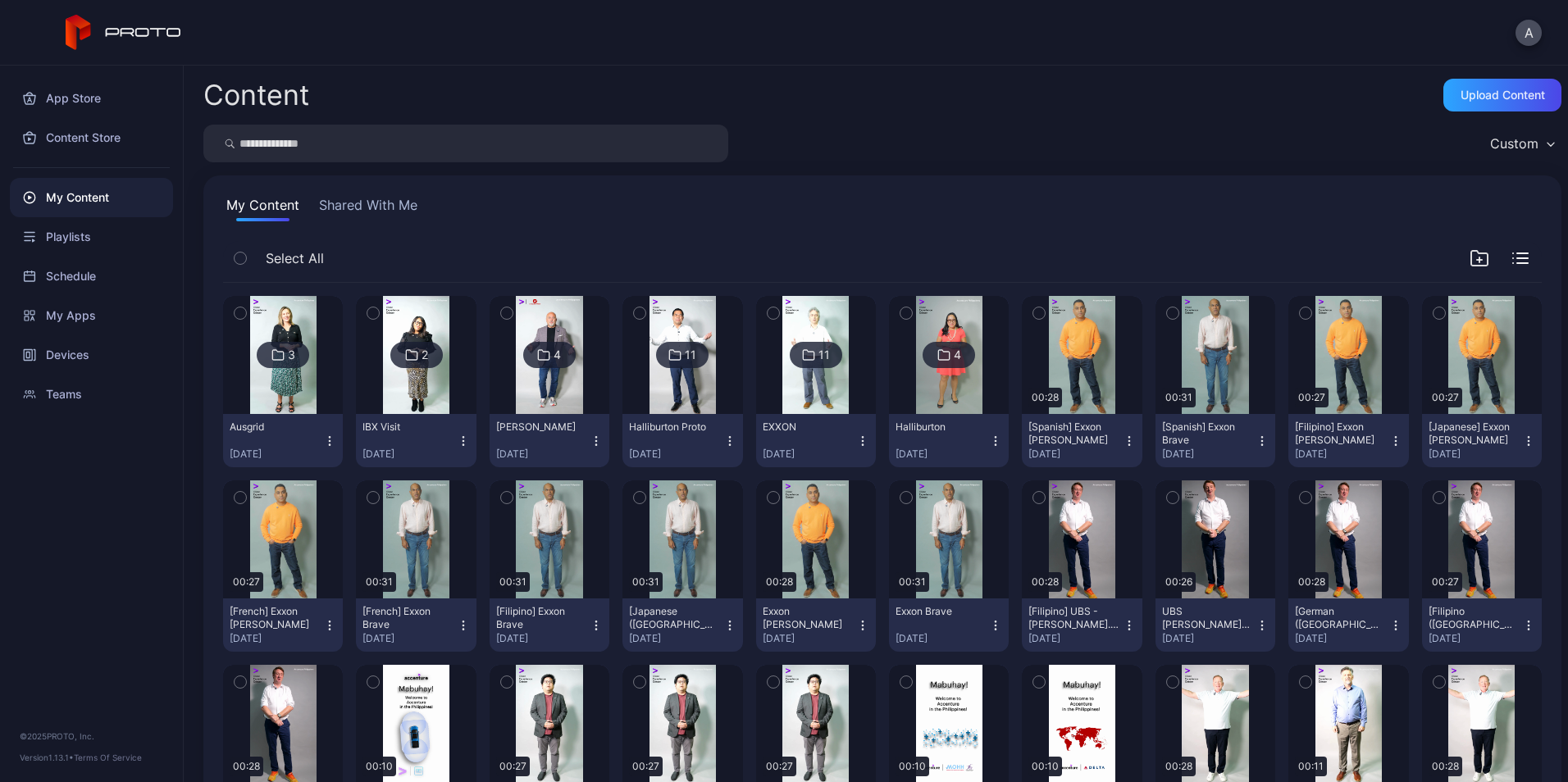
click at [306, 382] on img at bounding box center [283, 355] width 67 height 118
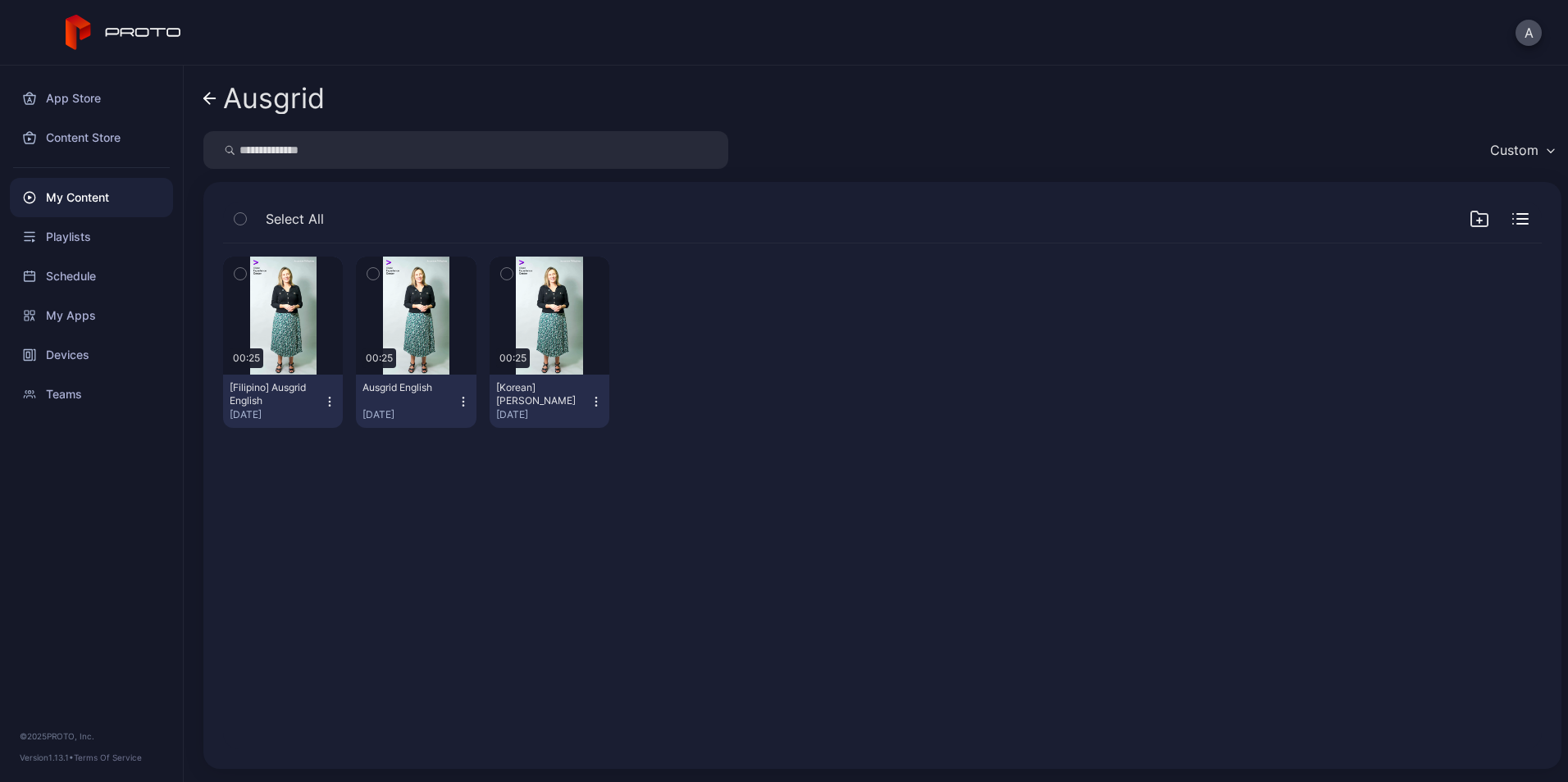
click at [451, 402] on div "Ausgrid English [DATE]" at bounding box center [409, 402] width 93 height 40
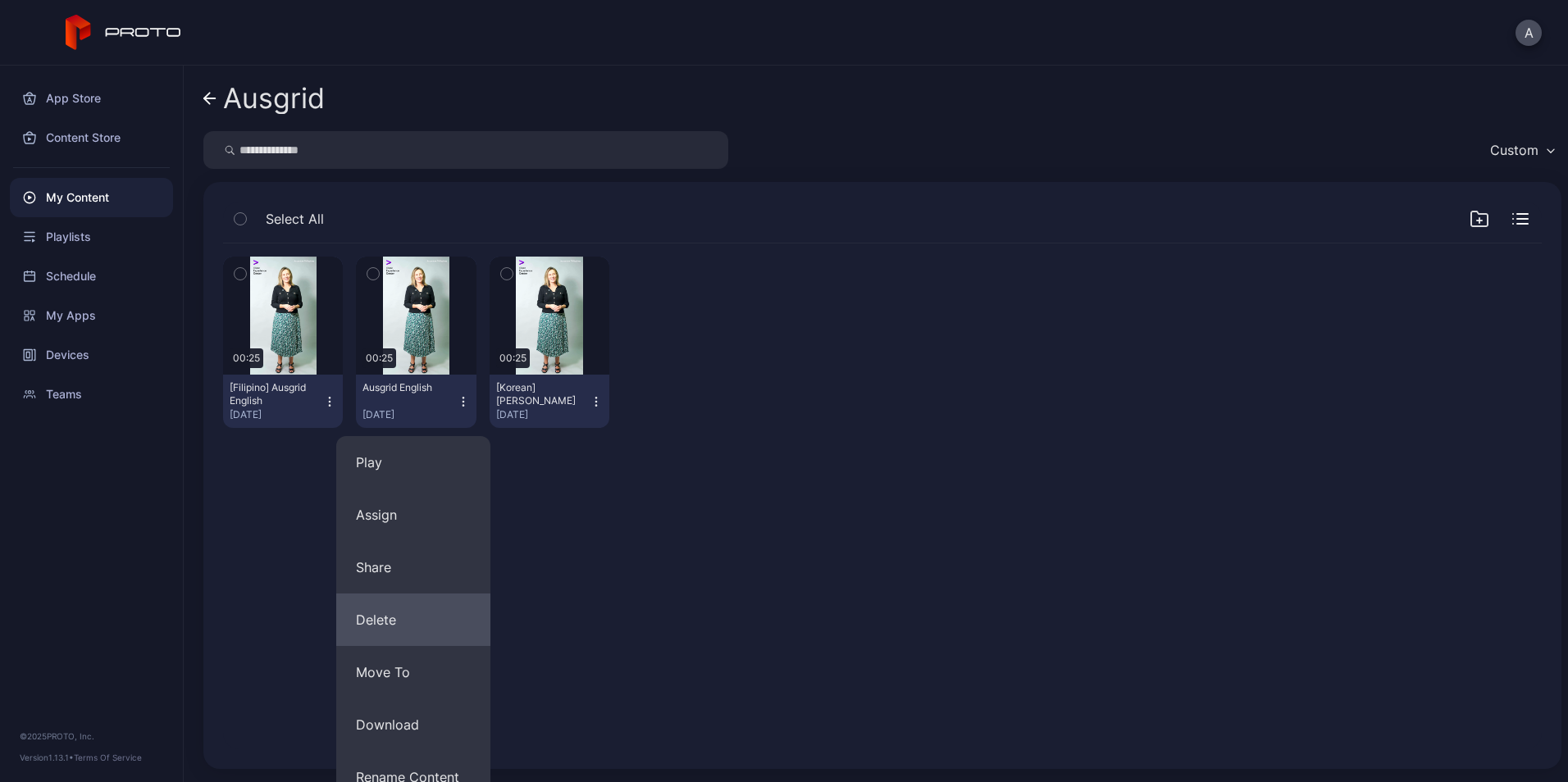
scroll to position [126, 0]
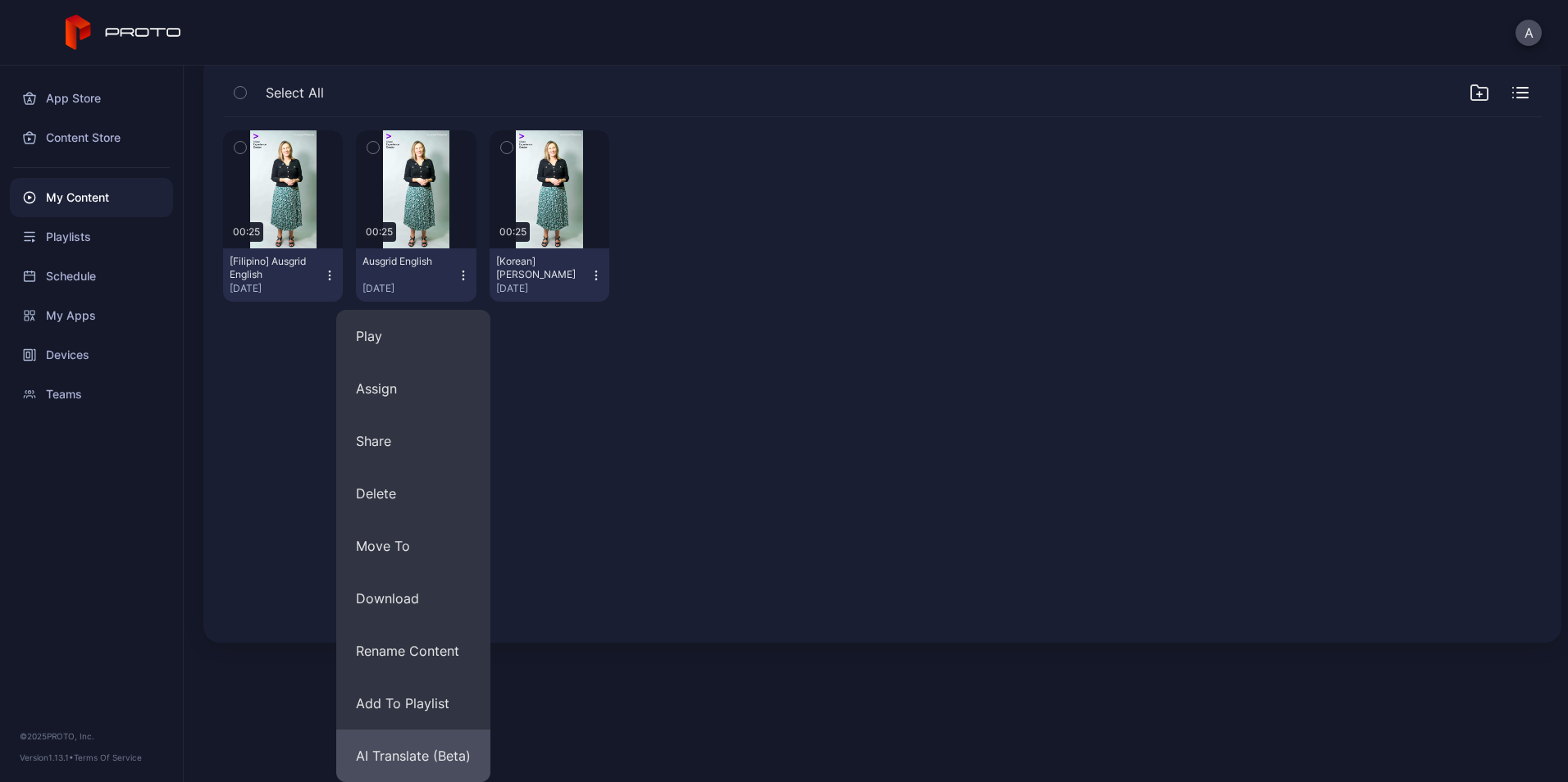
click at [448, 757] on button "AI Translate (Beta)" at bounding box center [413, 755] width 155 height 52
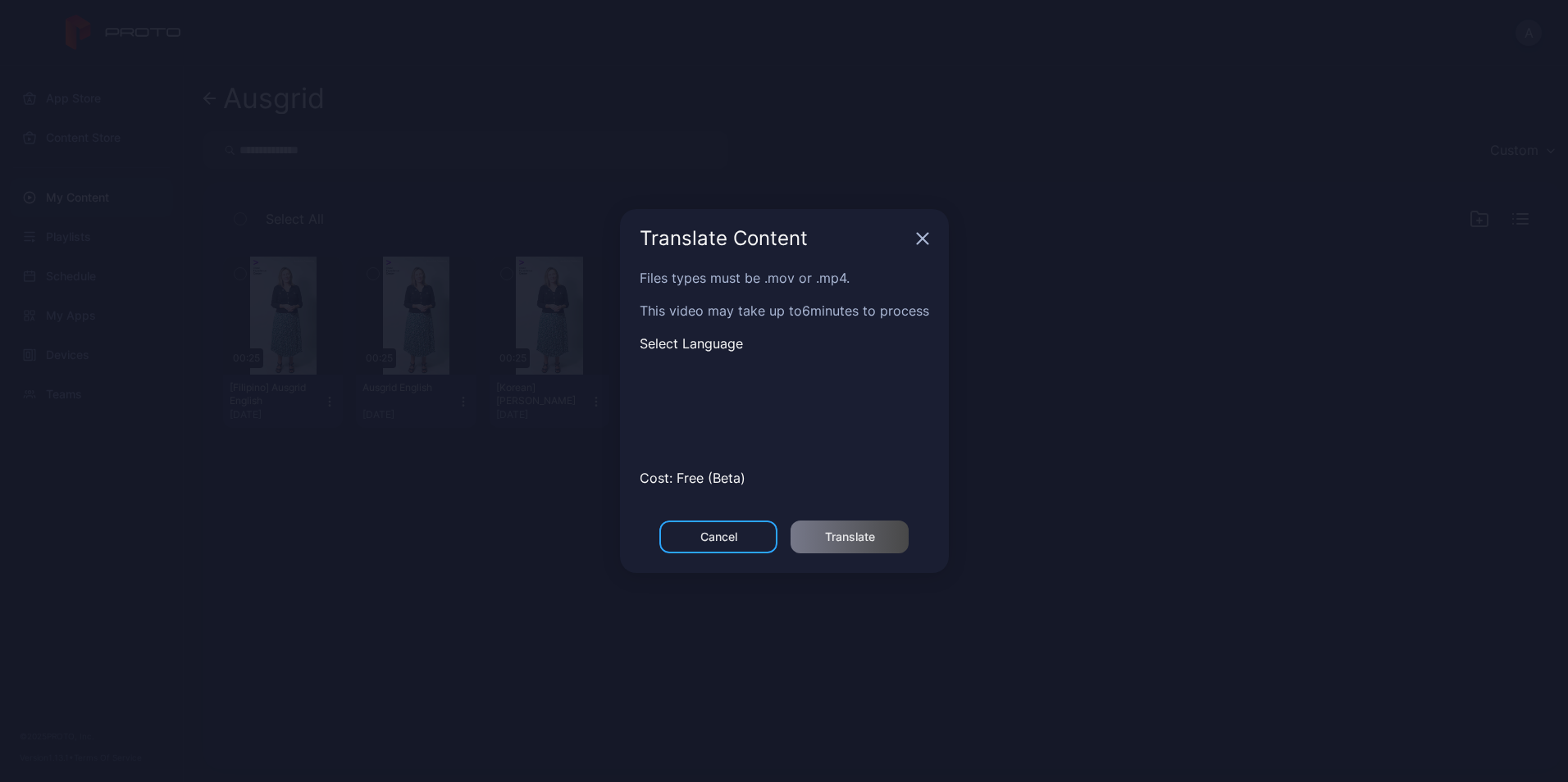
scroll to position [0, 0]
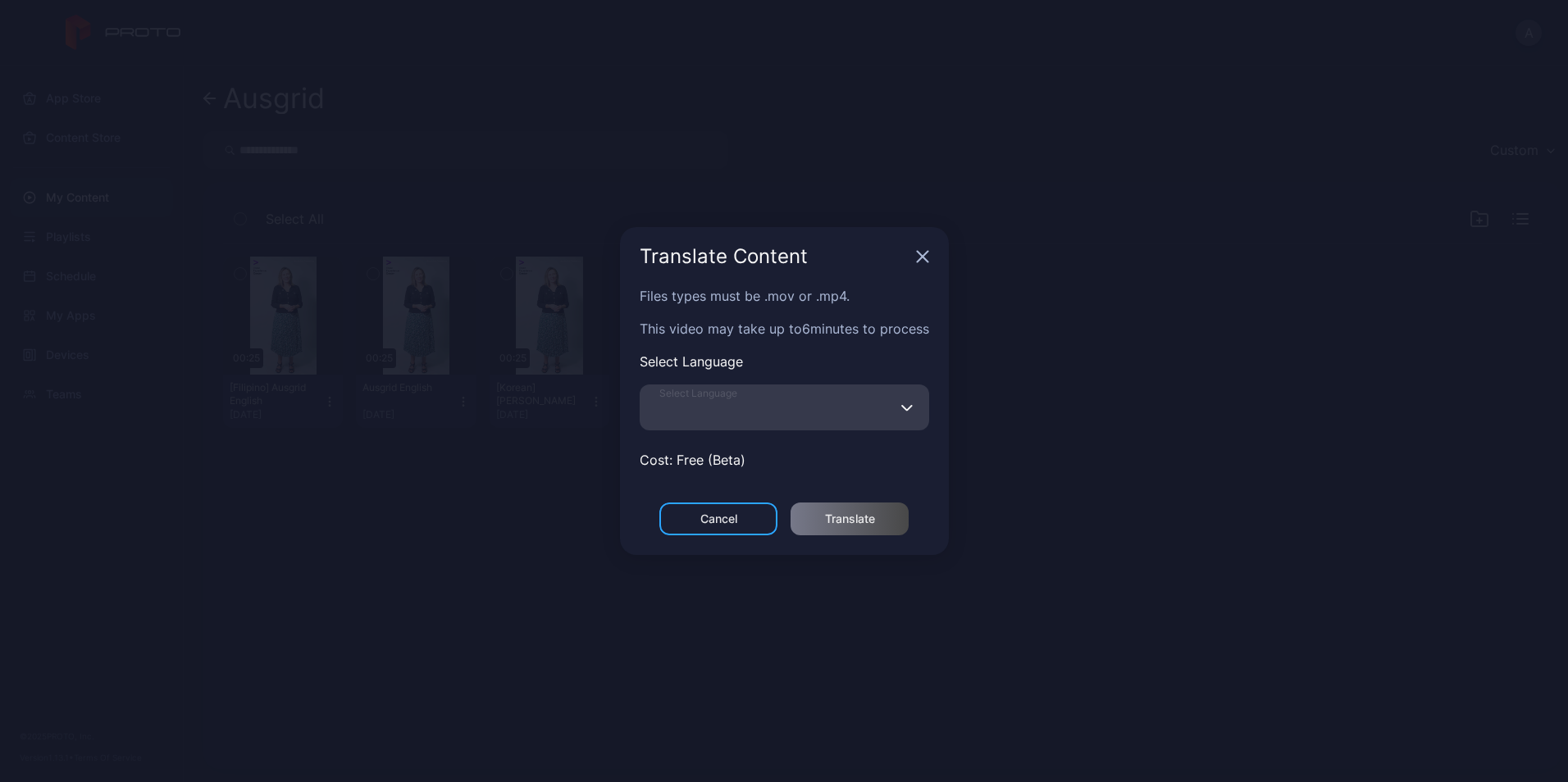
click at [802, 392] on input "Select Language" at bounding box center [784, 407] width 289 height 46
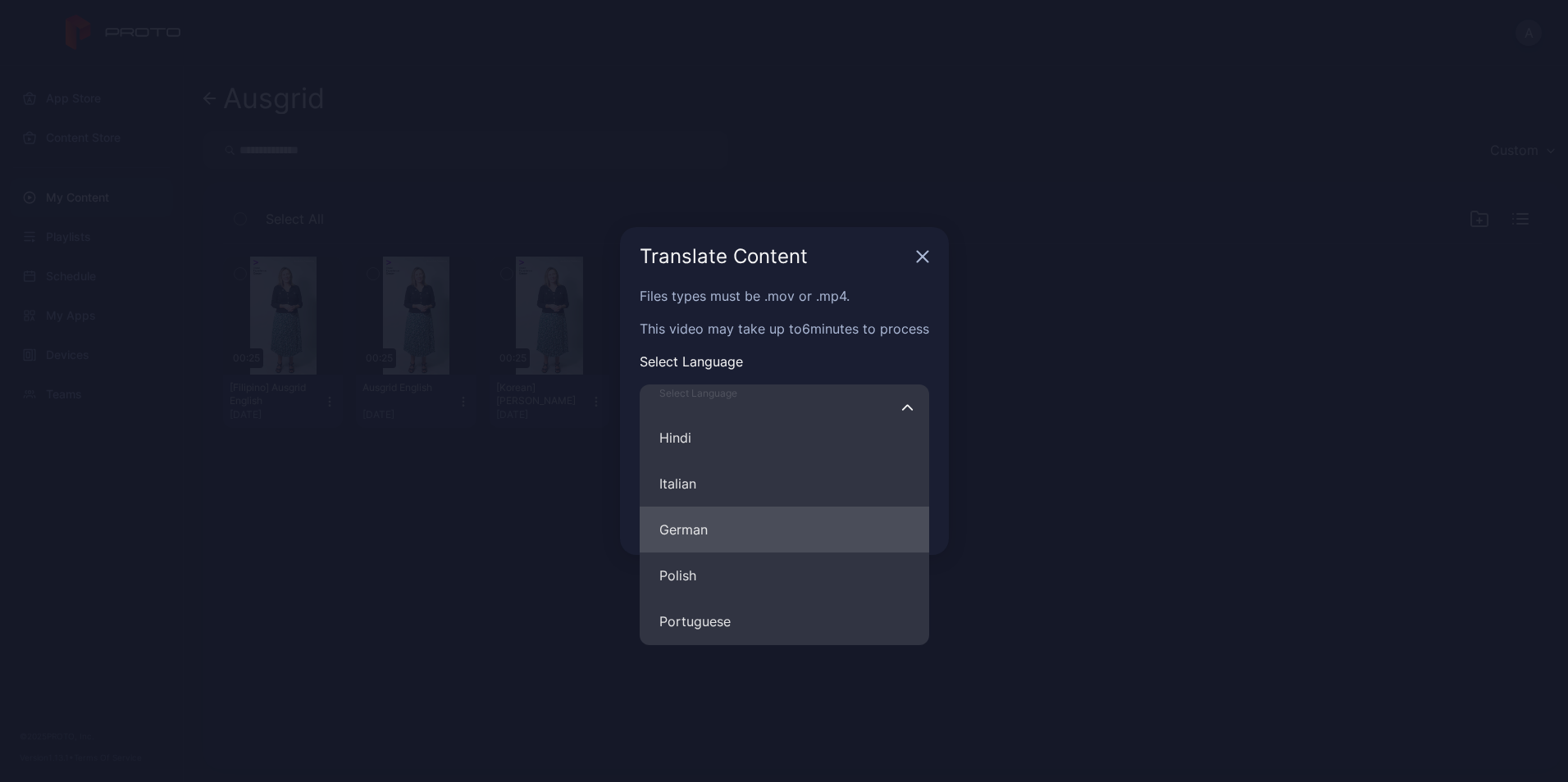
scroll to position [153, 0]
click at [916, 262] on div "Translate Content" at bounding box center [785, 256] width 329 height 59
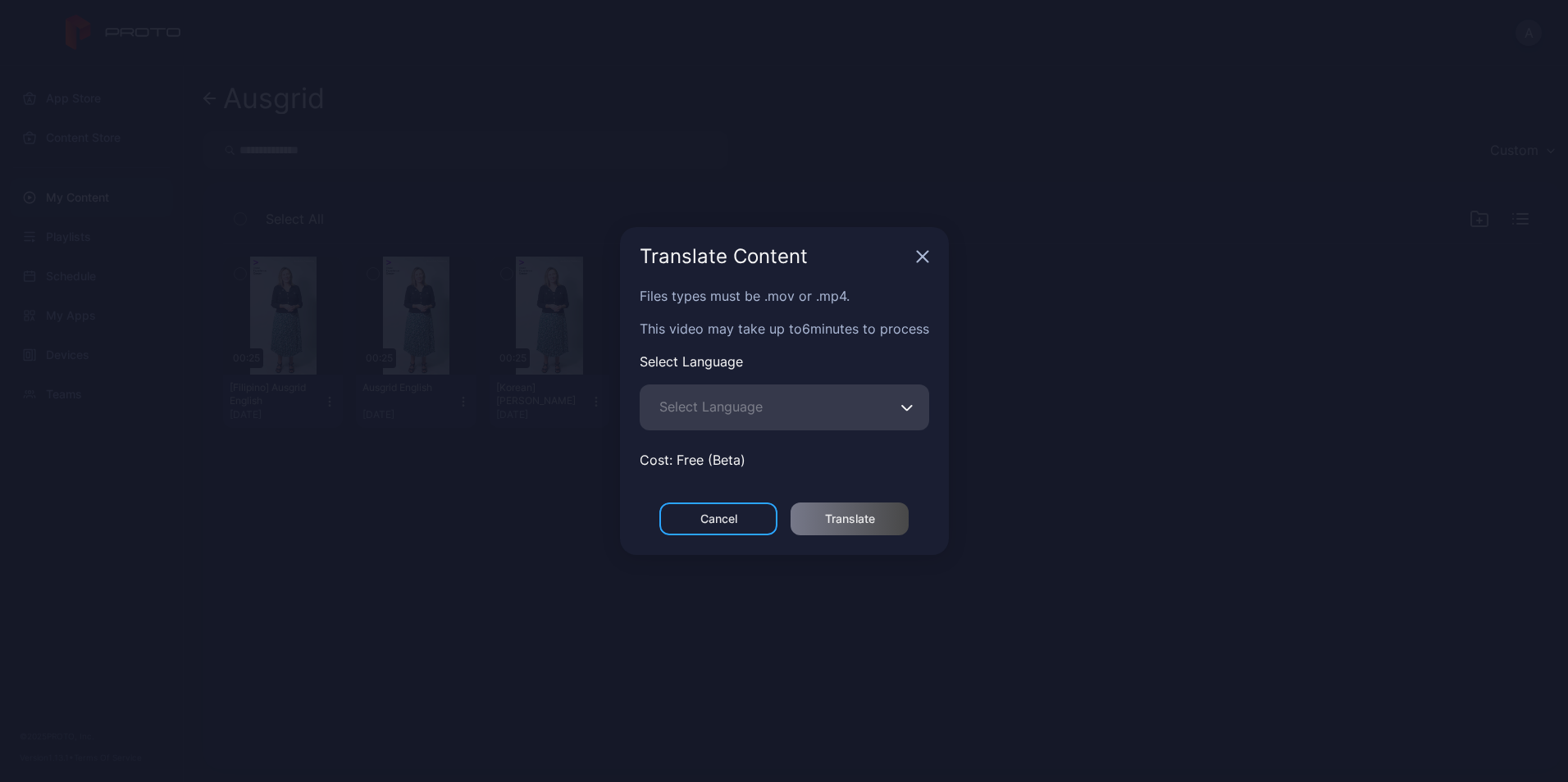
click at [926, 250] on div "Translate Content" at bounding box center [785, 256] width 329 height 59
click at [926, 252] on icon "button" at bounding box center [922, 256] width 13 height 13
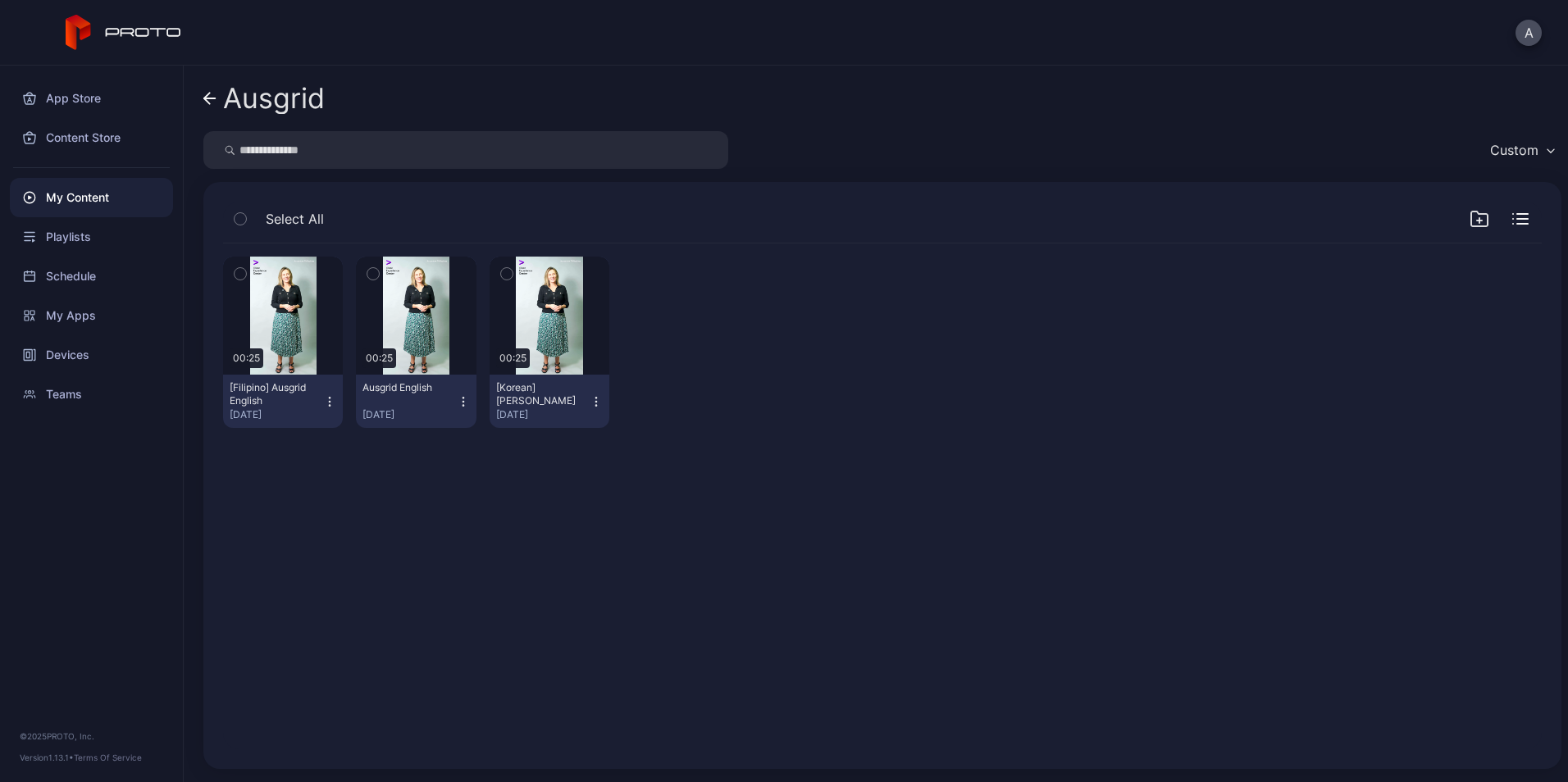
click at [207, 86] on link "Ausgrid" at bounding box center [263, 98] width 122 height 39
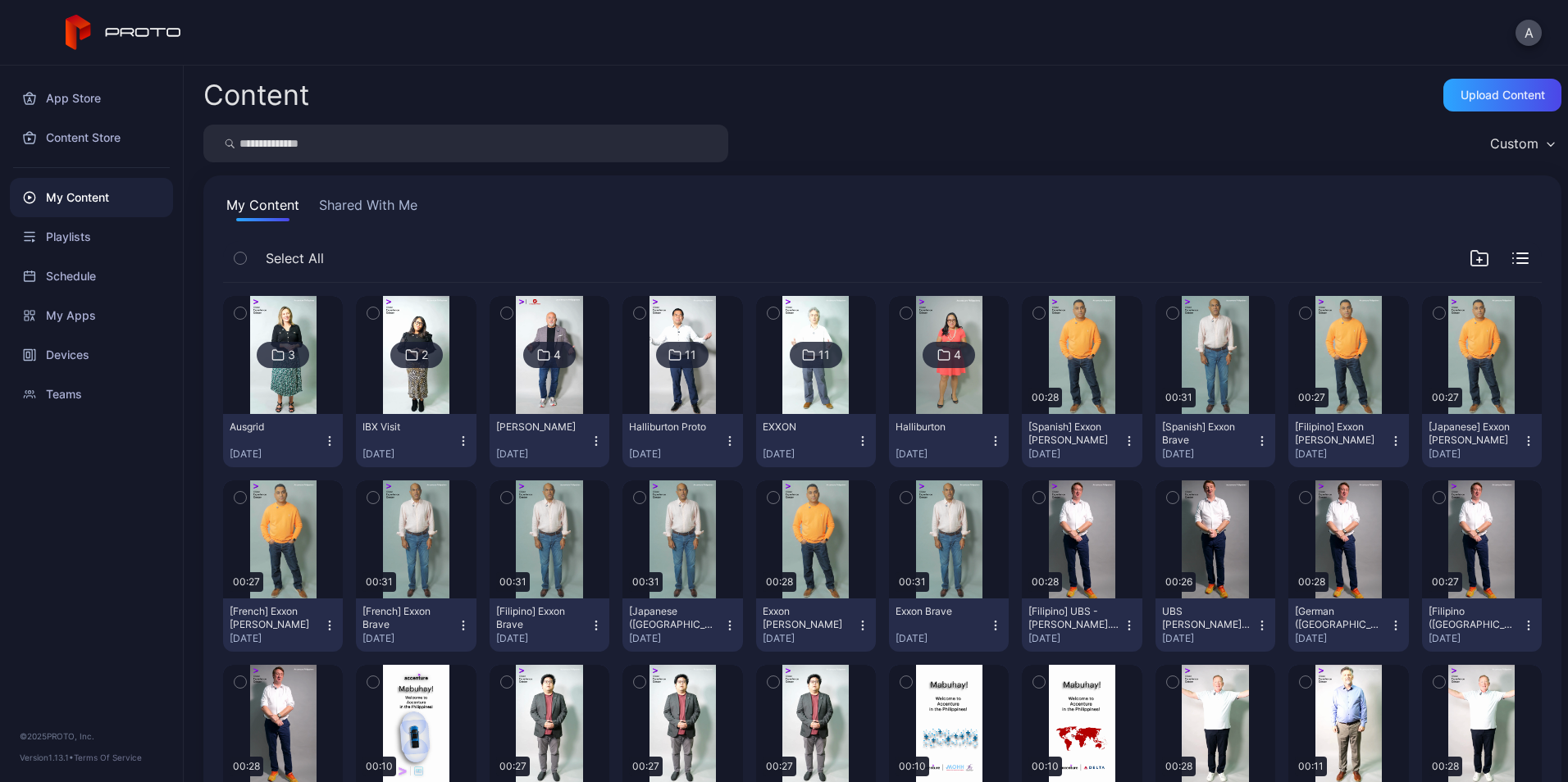
click at [236, 323] on button "button" at bounding box center [241, 314] width 35 height 35
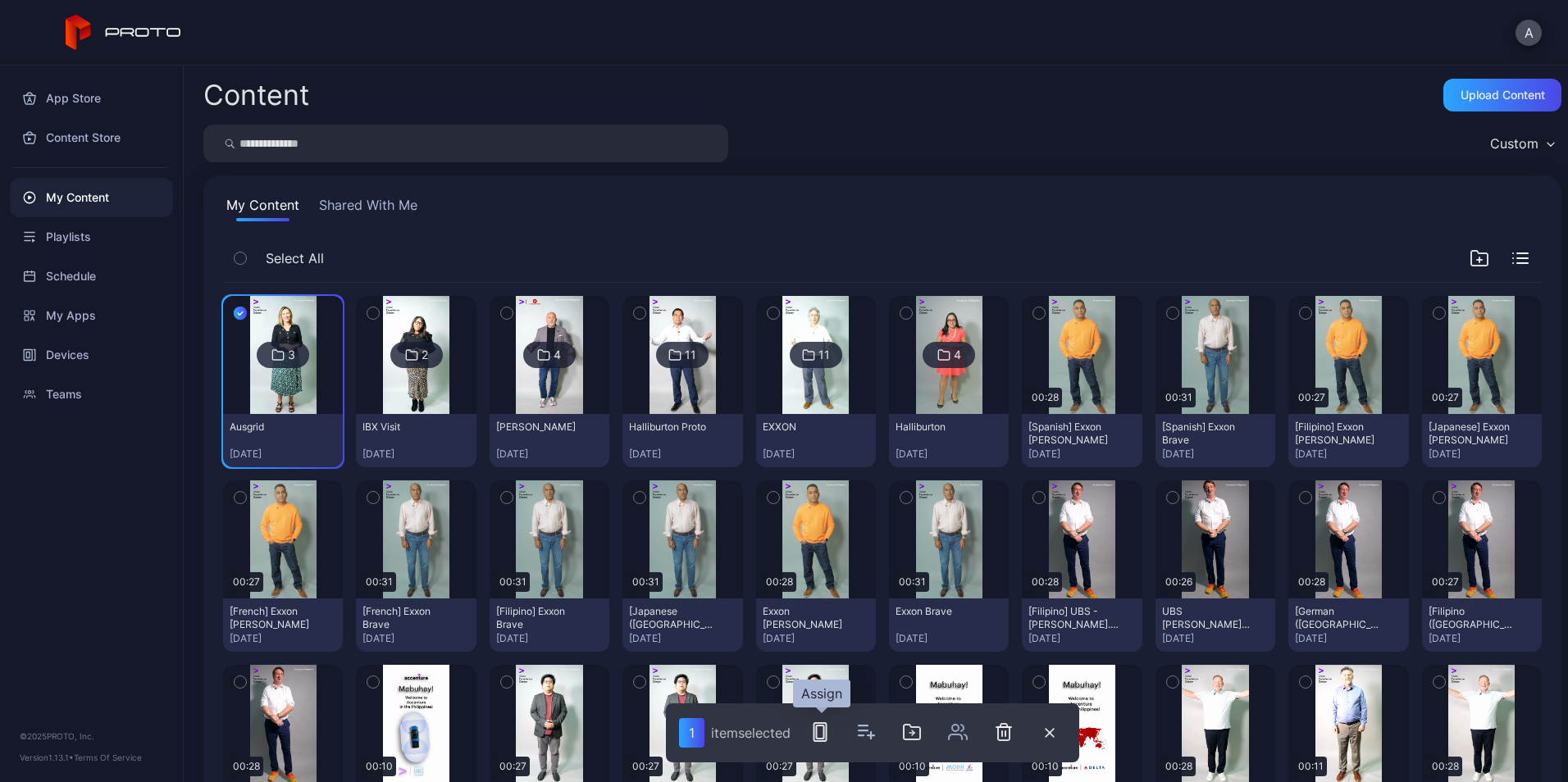
click at [824, 743] on button "button" at bounding box center [821, 733] width 33 height 33
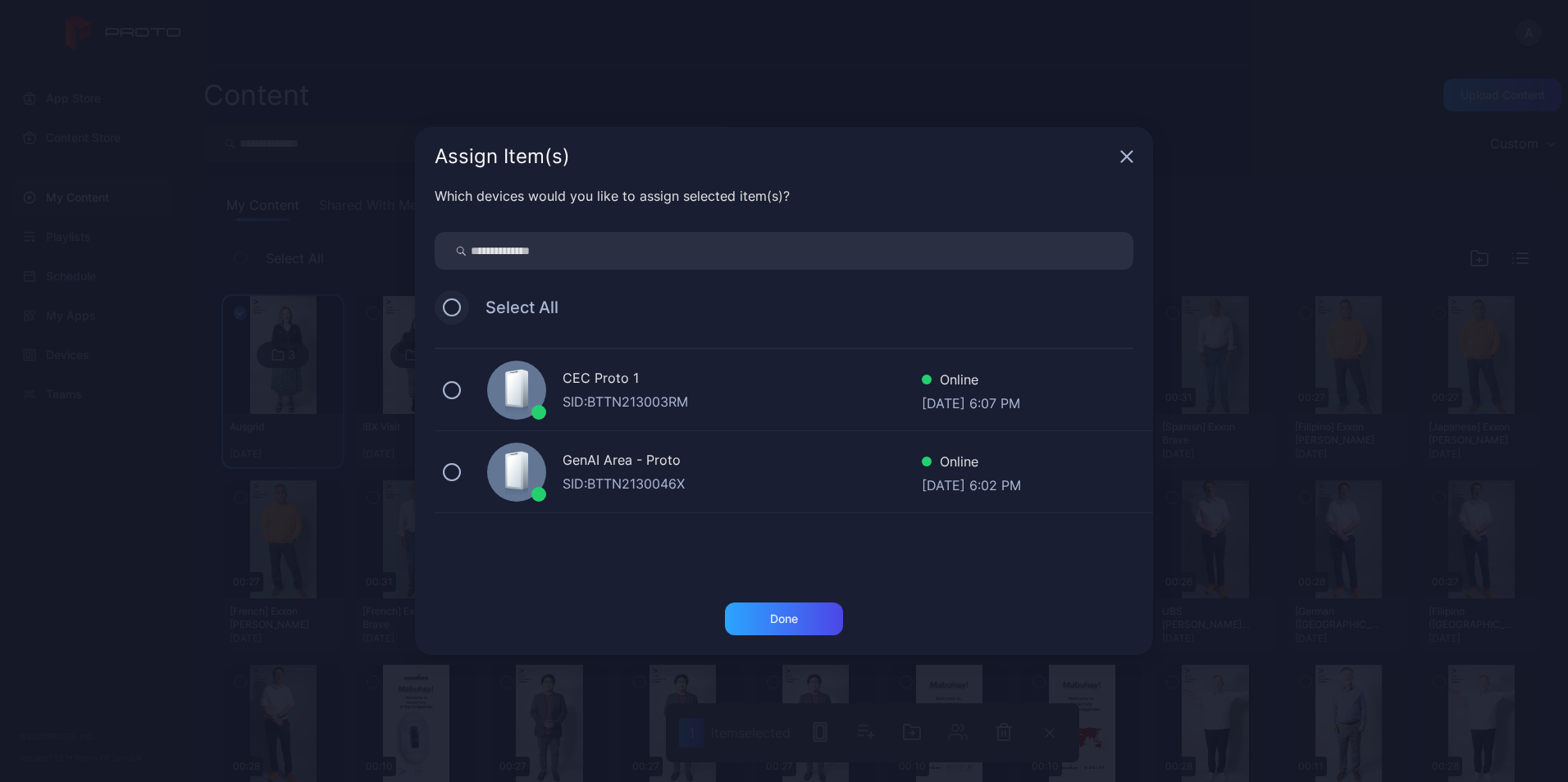
click at [460, 304] on button at bounding box center [452, 307] width 18 height 18
click at [816, 613] on div "Done" at bounding box center [784, 619] width 118 height 33
